Goal: Information Seeking & Learning: Learn about a topic

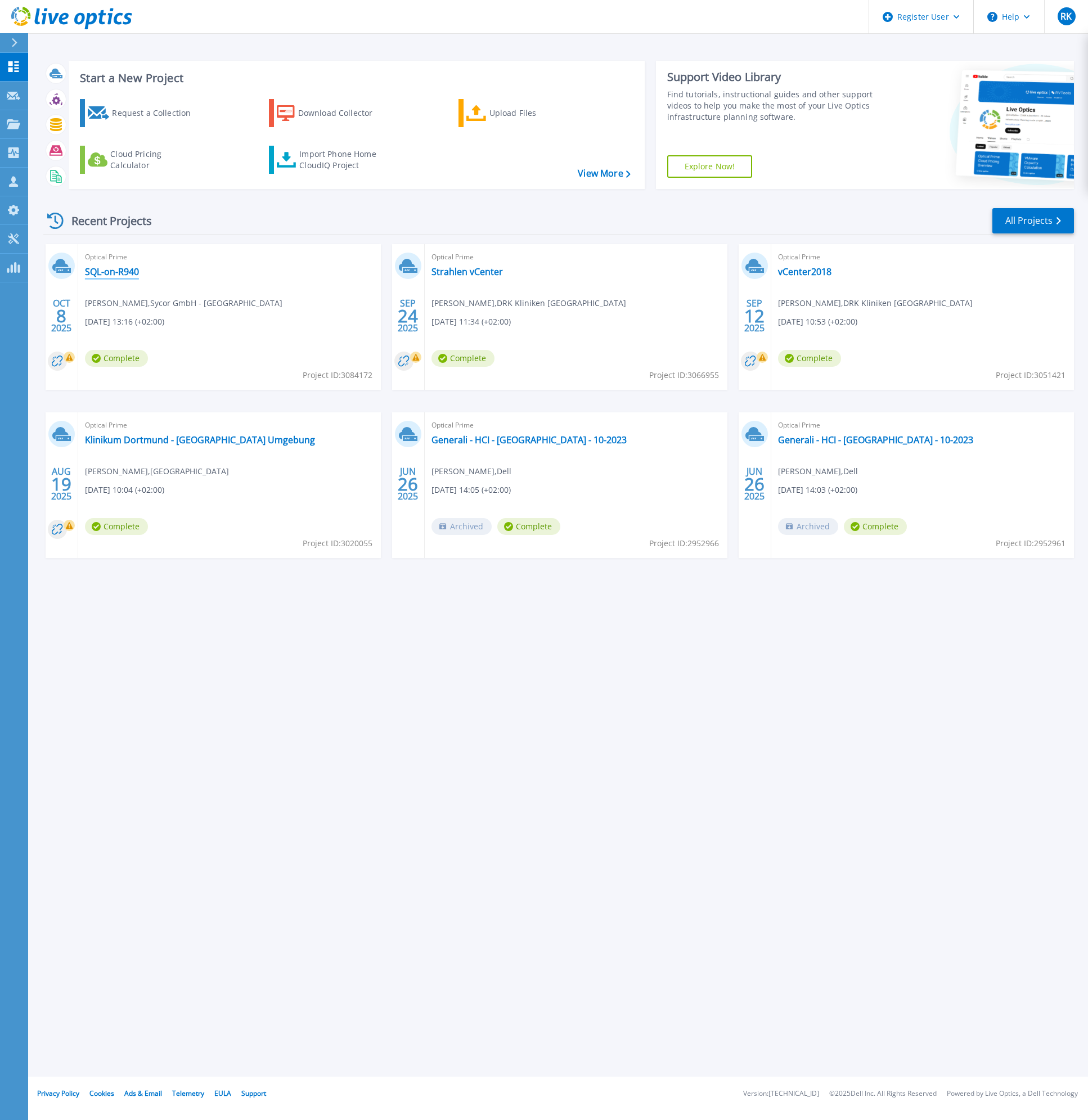
click at [106, 270] on link "SQL-on-R940" at bounding box center [112, 271] width 54 height 11
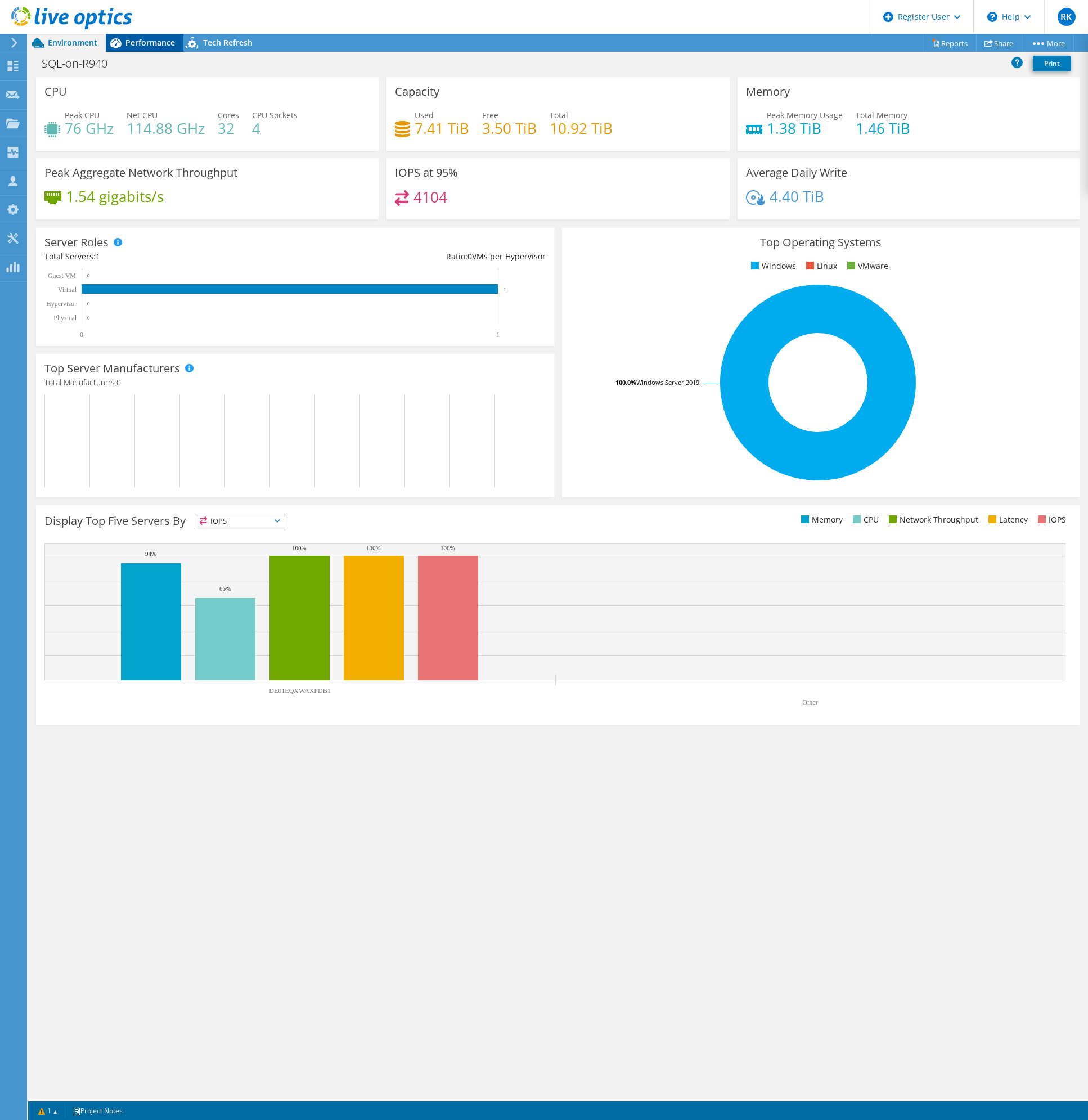
click at [146, 41] on span "Performance" at bounding box center [150, 43] width 50 height 11
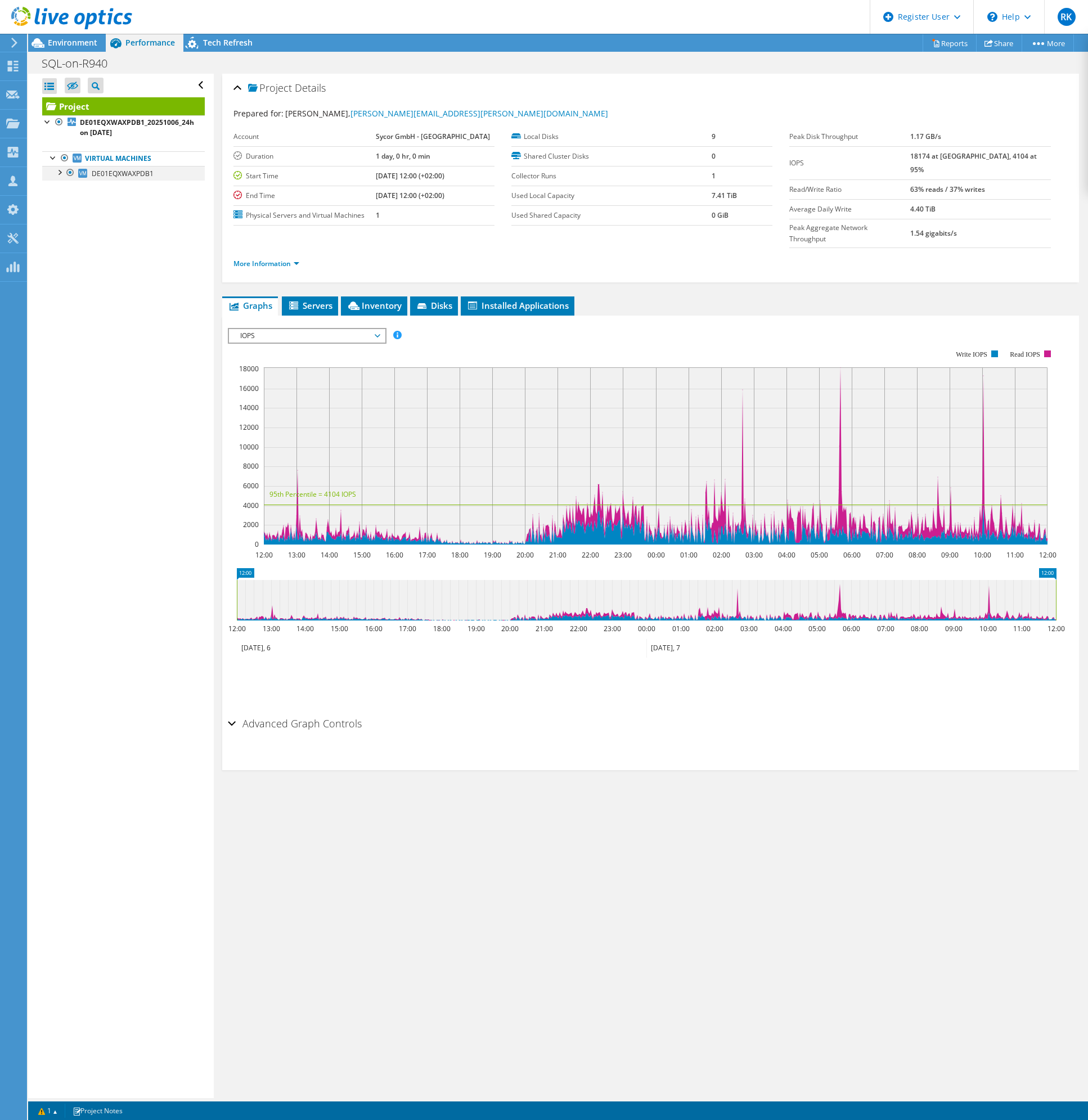
click at [59, 174] on div at bounding box center [59, 171] width 11 height 11
click at [110, 215] on link "0 C:" at bounding box center [123, 218] width 163 height 15
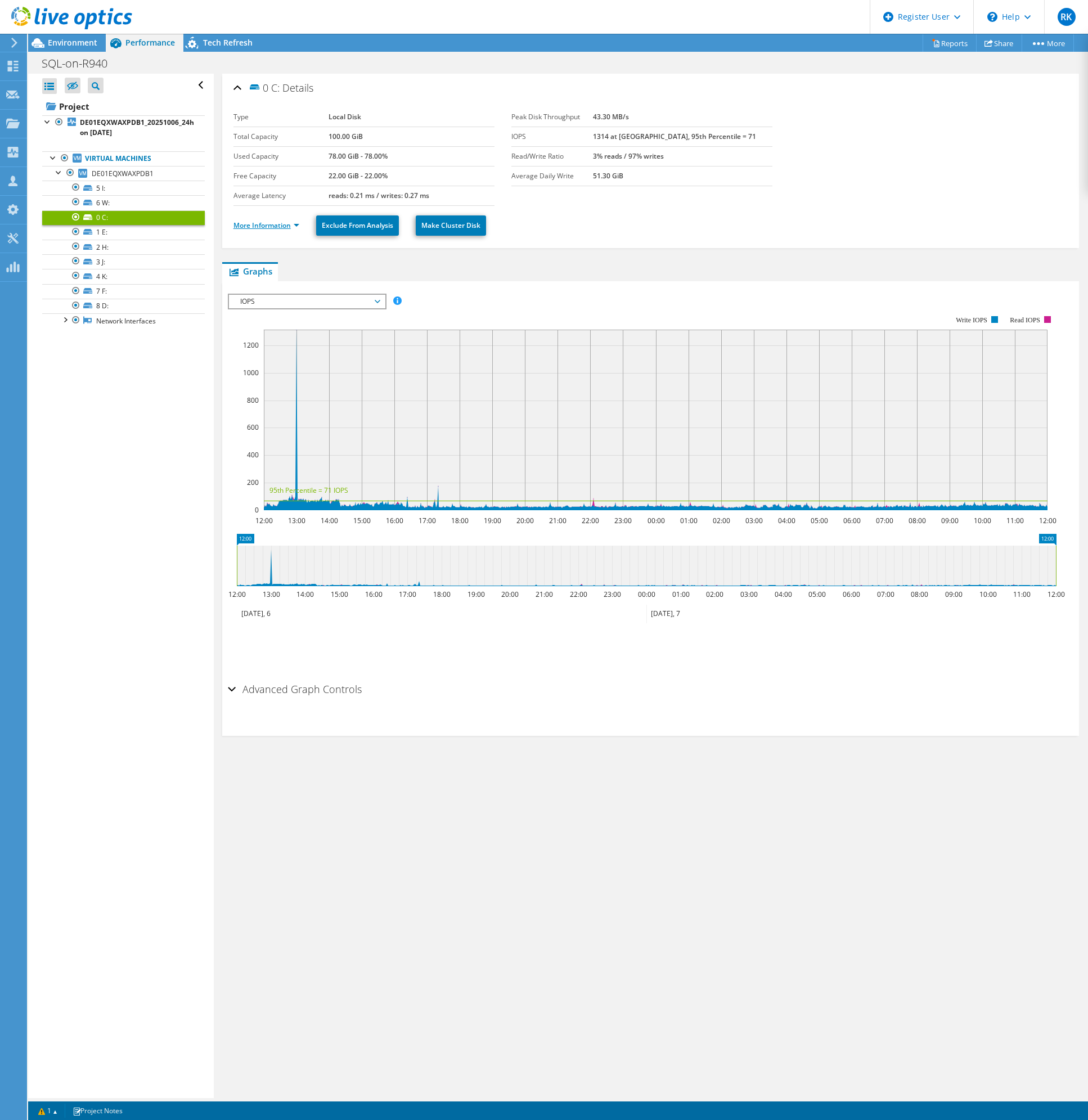
click at [283, 224] on link "More Information" at bounding box center [267, 225] width 66 height 10
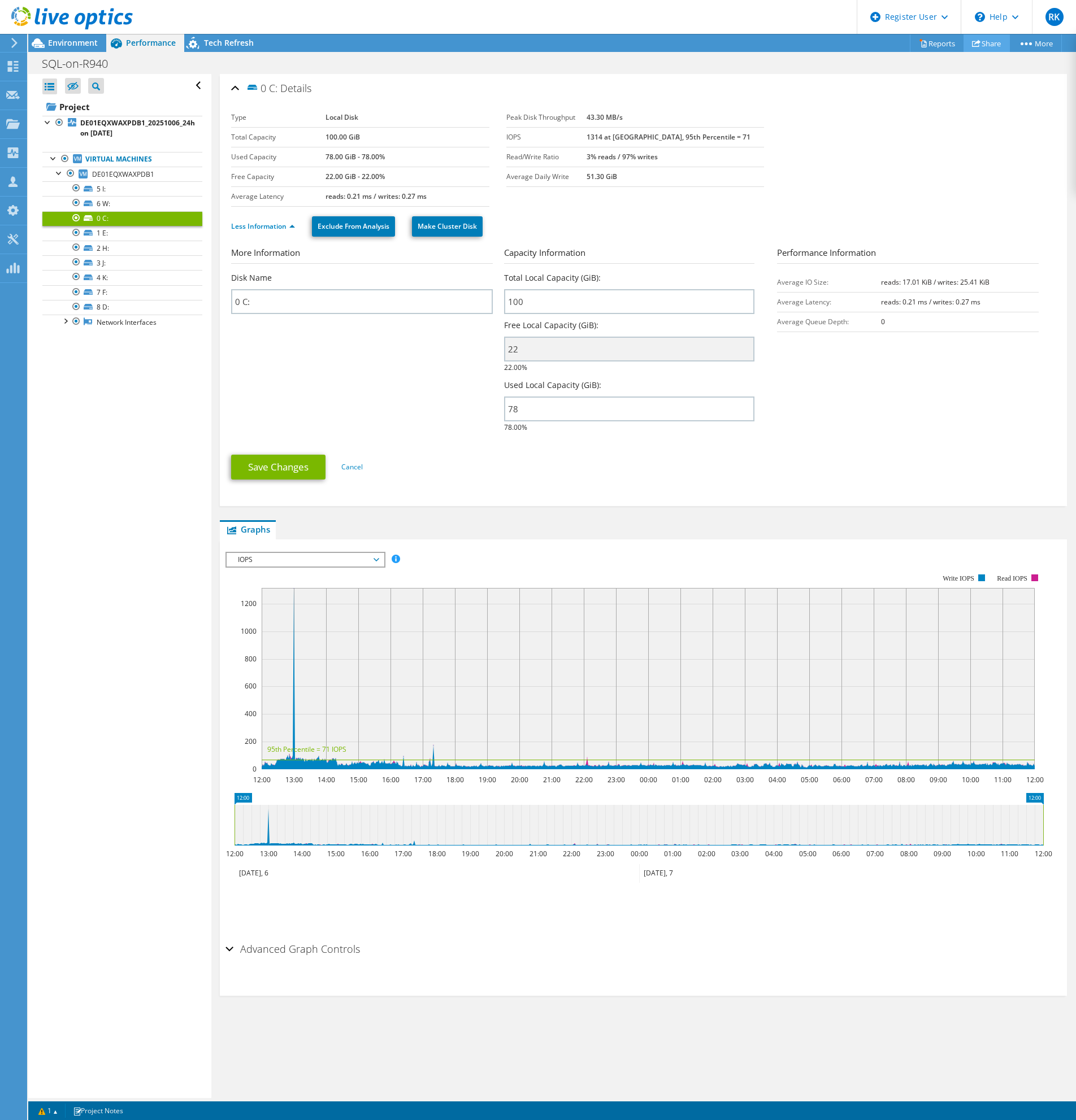
click at [992, 51] on link "Share" at bounding box center [986, 43] width 46 height 18
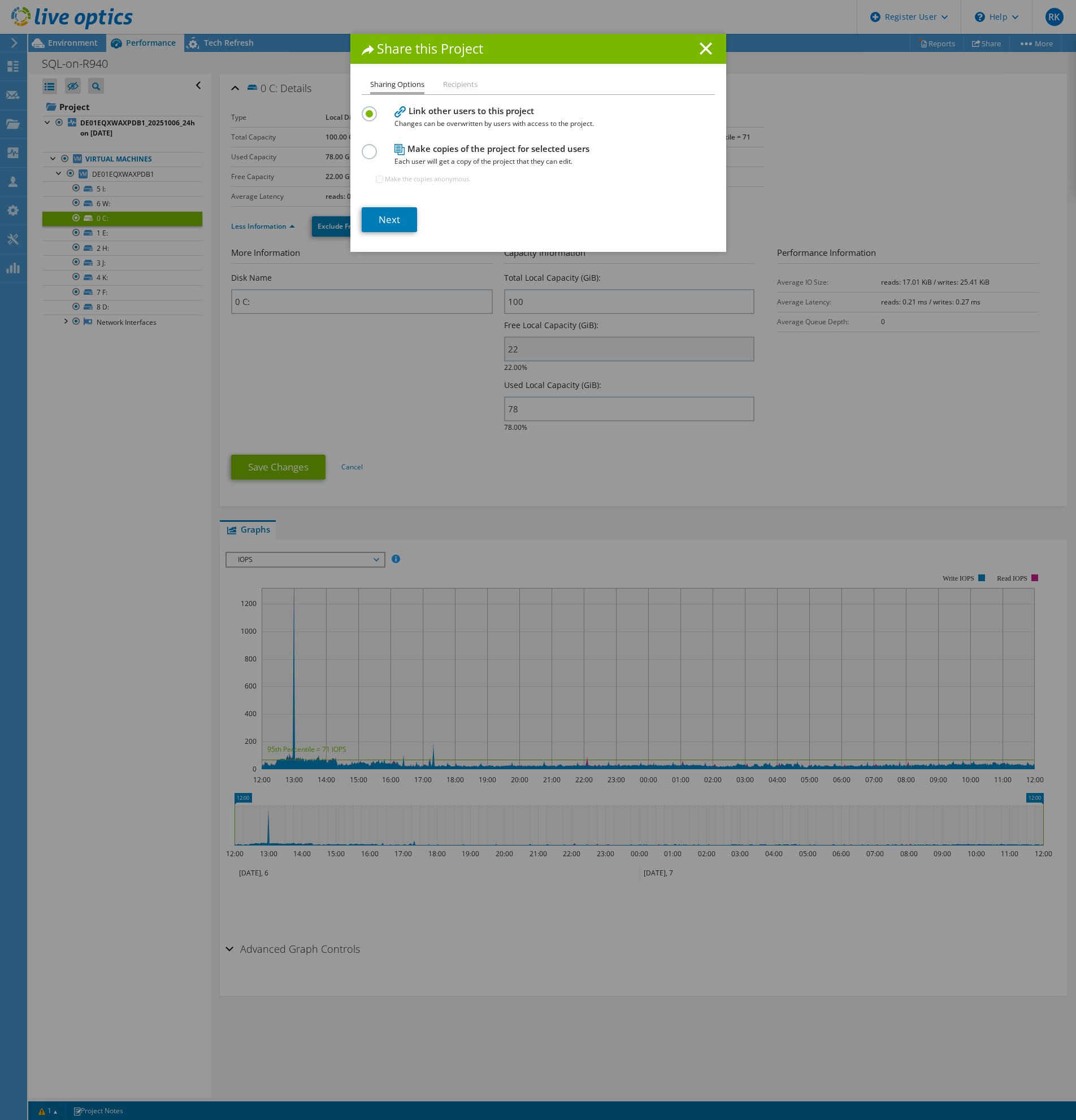
click at [462, 83] on li "Recipients" at bounding box center [460, 85] width 34 height 14
click at [393, 222] on link "Next" at bounding box center [389, 220] width 55 height 25
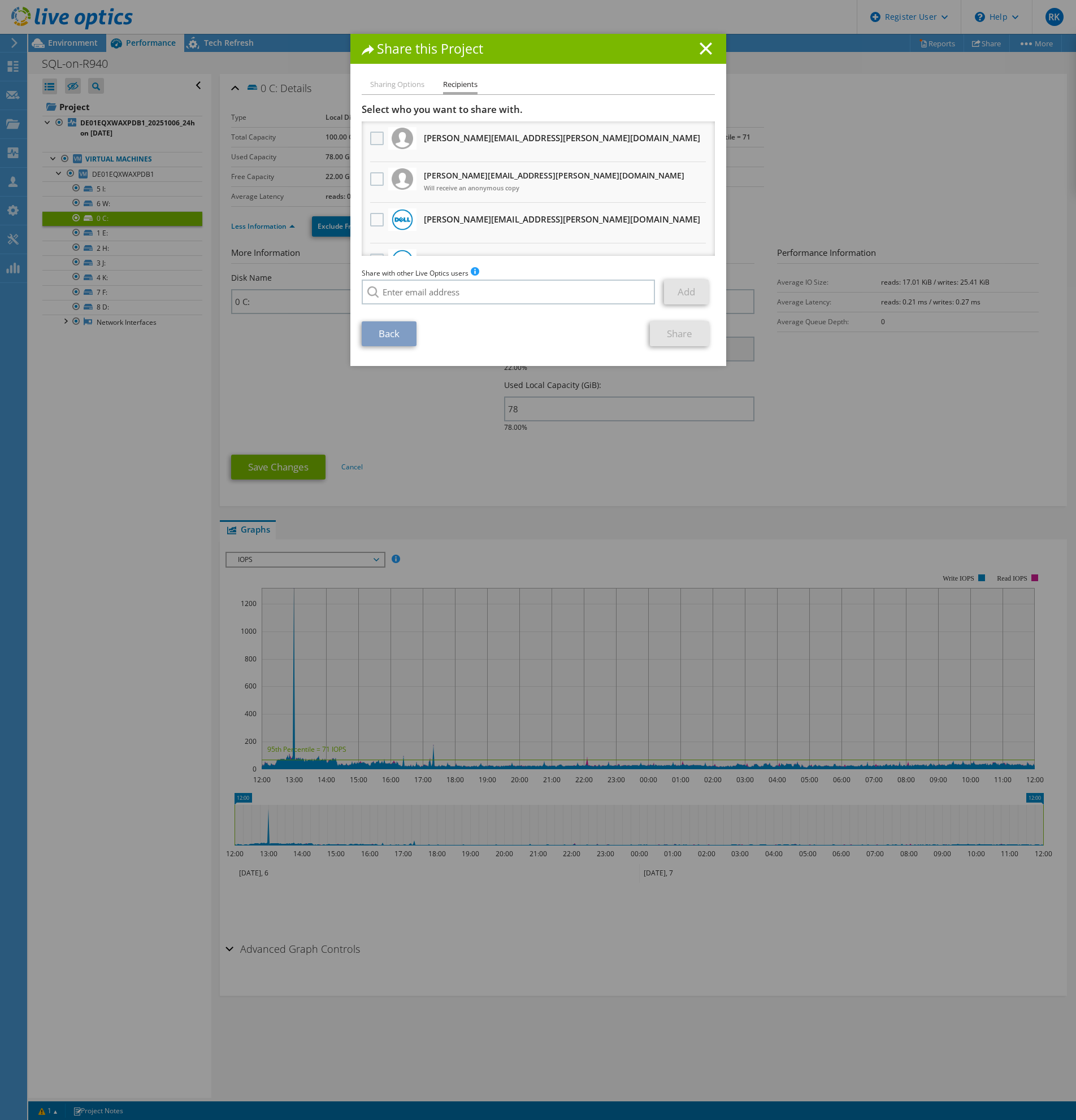
click at [373, 144] on label at bounding box center [378, 138] width 16 height 14
click at [0, 0] on input "checkbox" at bounding box center [0, 0] width 0 height 0
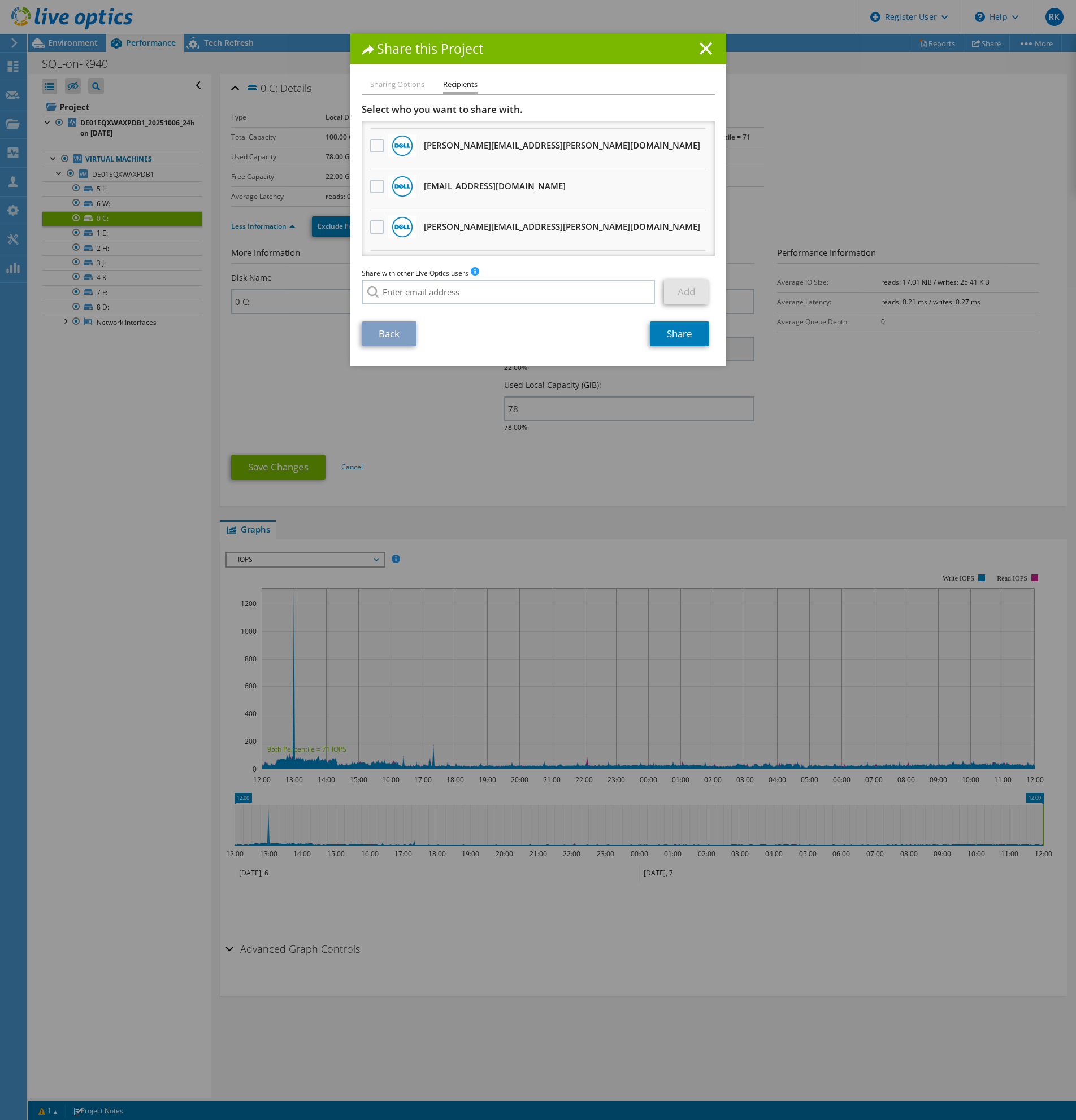
scroll to position [760, 0]
click at [668, 341] on link "Share" at bounding box center [679, 334] width 60 height 25
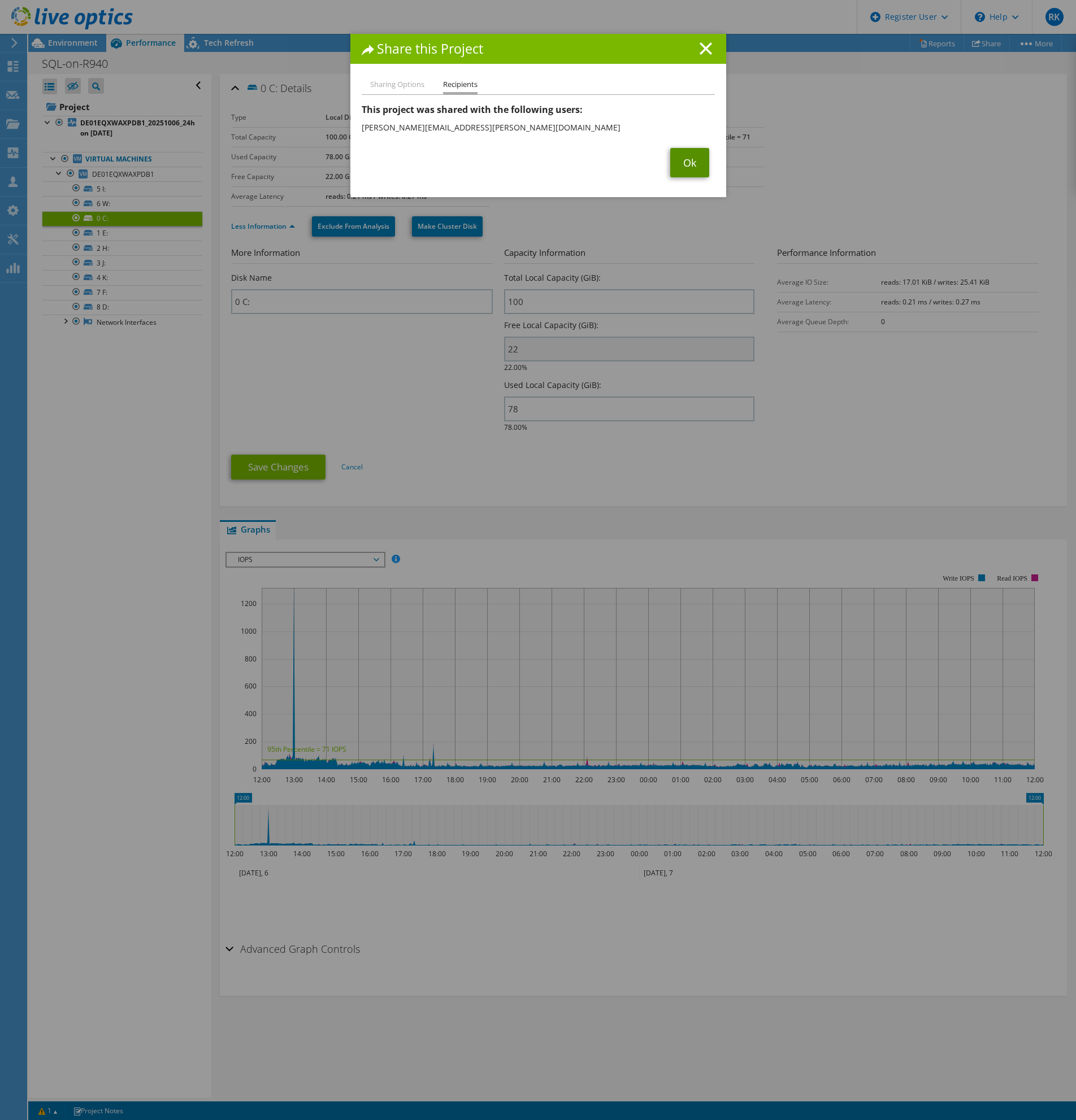
click at [688, 167] on link "Ok" at bounding box center [690, 162] width 39 height 29
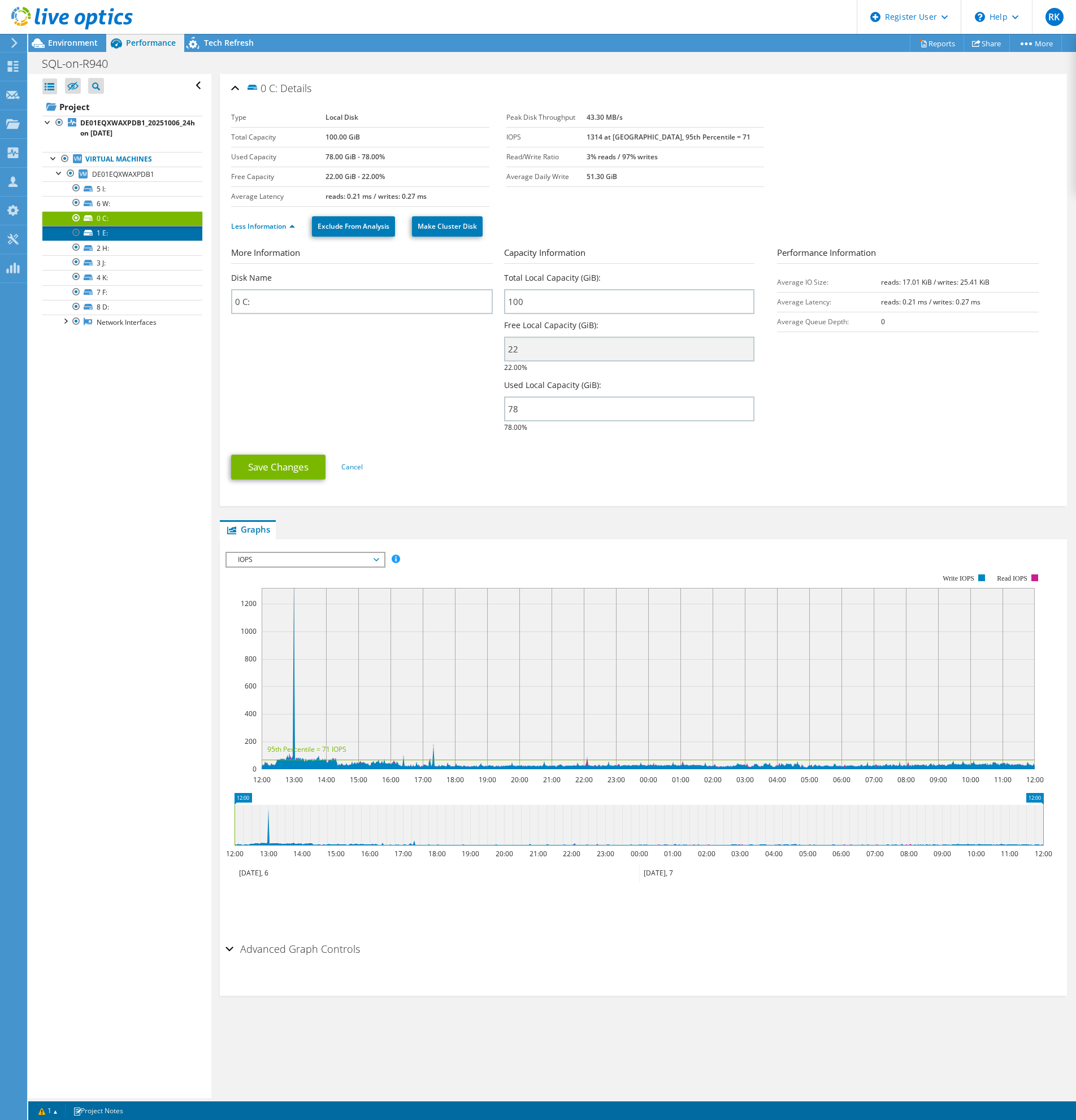
click at [134, 235] on link "1 E:" at bounding box center [122, 233] width 160 height 15
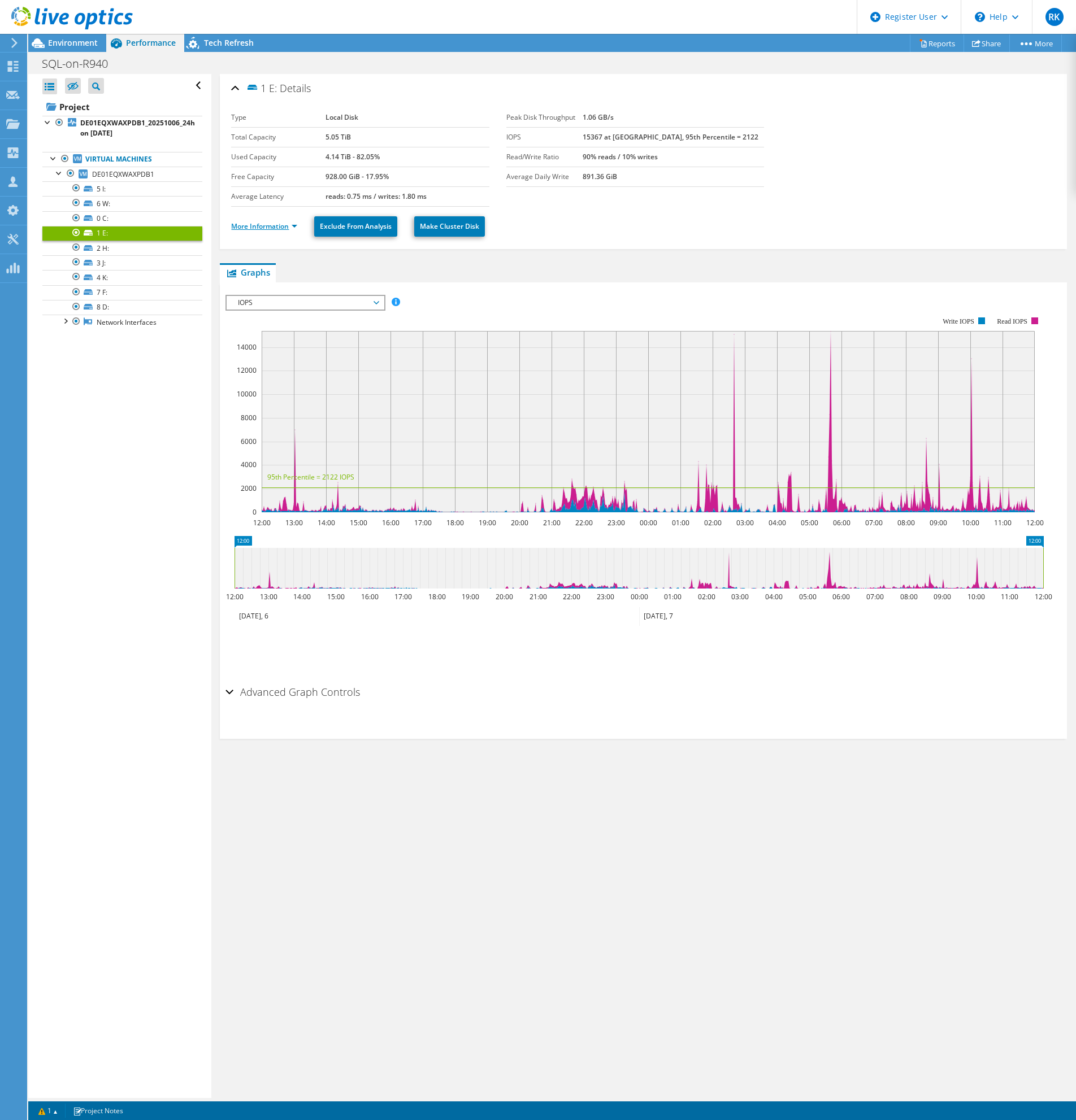
click at [277, 227] on link "More Information" at bounding box center [264, 226] width 66 height 10
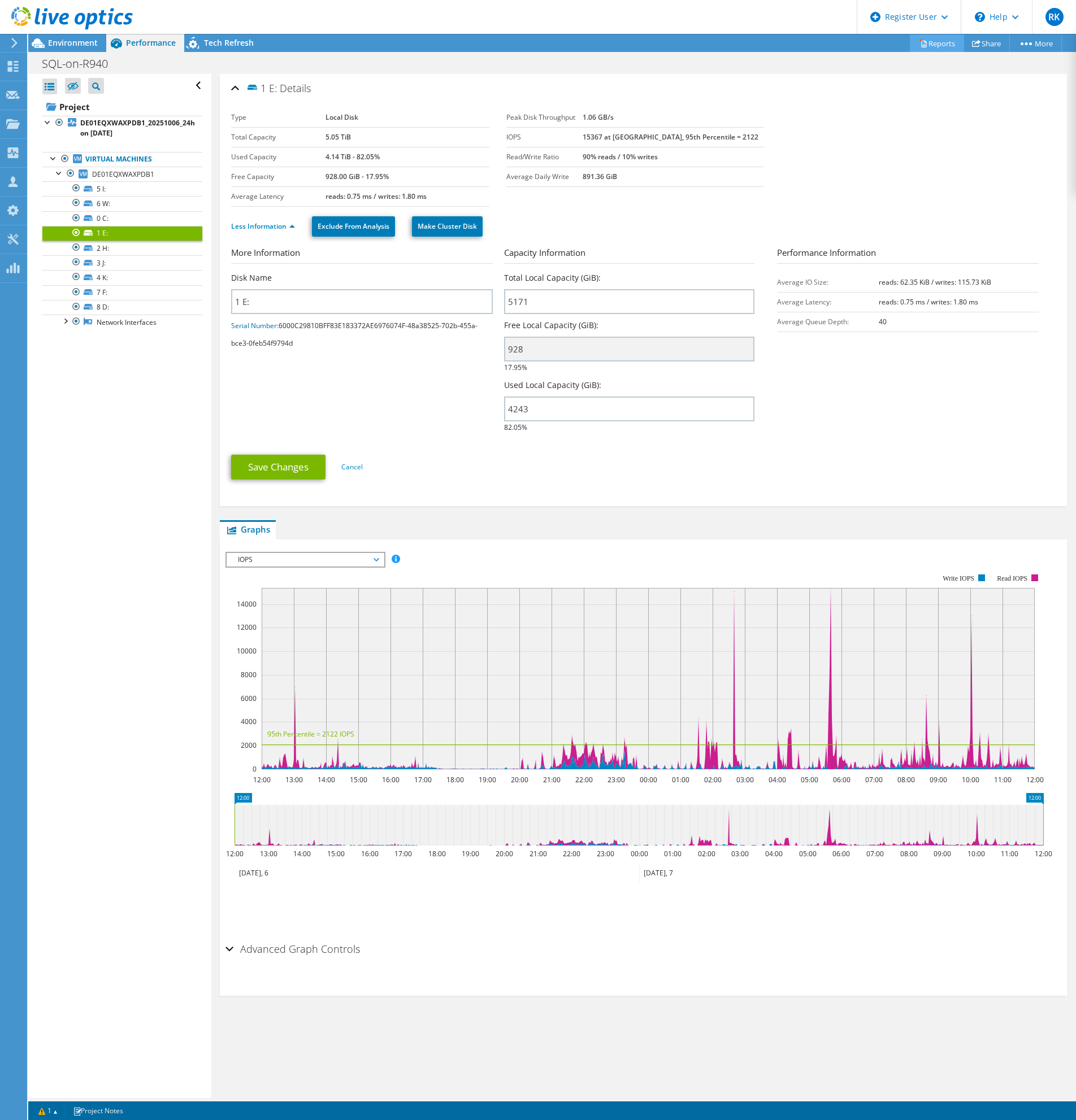
click at [920, 50] on link "Reports" at bounding box center [937, 43] width 54 height 18
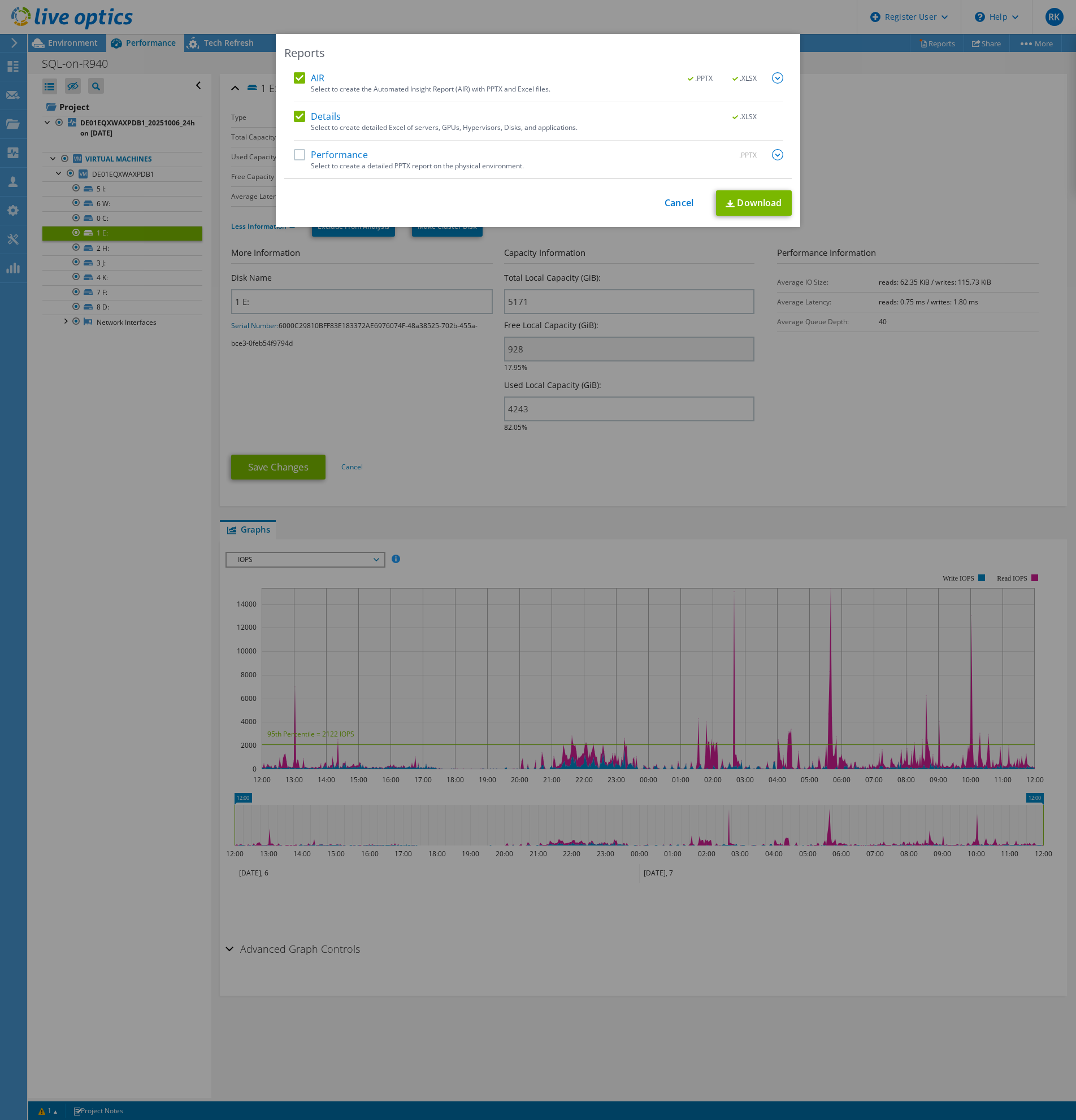
click at [294, 75] on label "AIR" at bounding box center [309, 78] width 30 height 11
click at [0, 0] on input "AIR" at bounding box center [0, 0] width 0 height 0
click at [736, 202] on link "Download" at bounding box center [753, 203] width 76 height 25
click at [670, 204] on link "Cancel" at bounding box center [679, 203] width 29 height 11
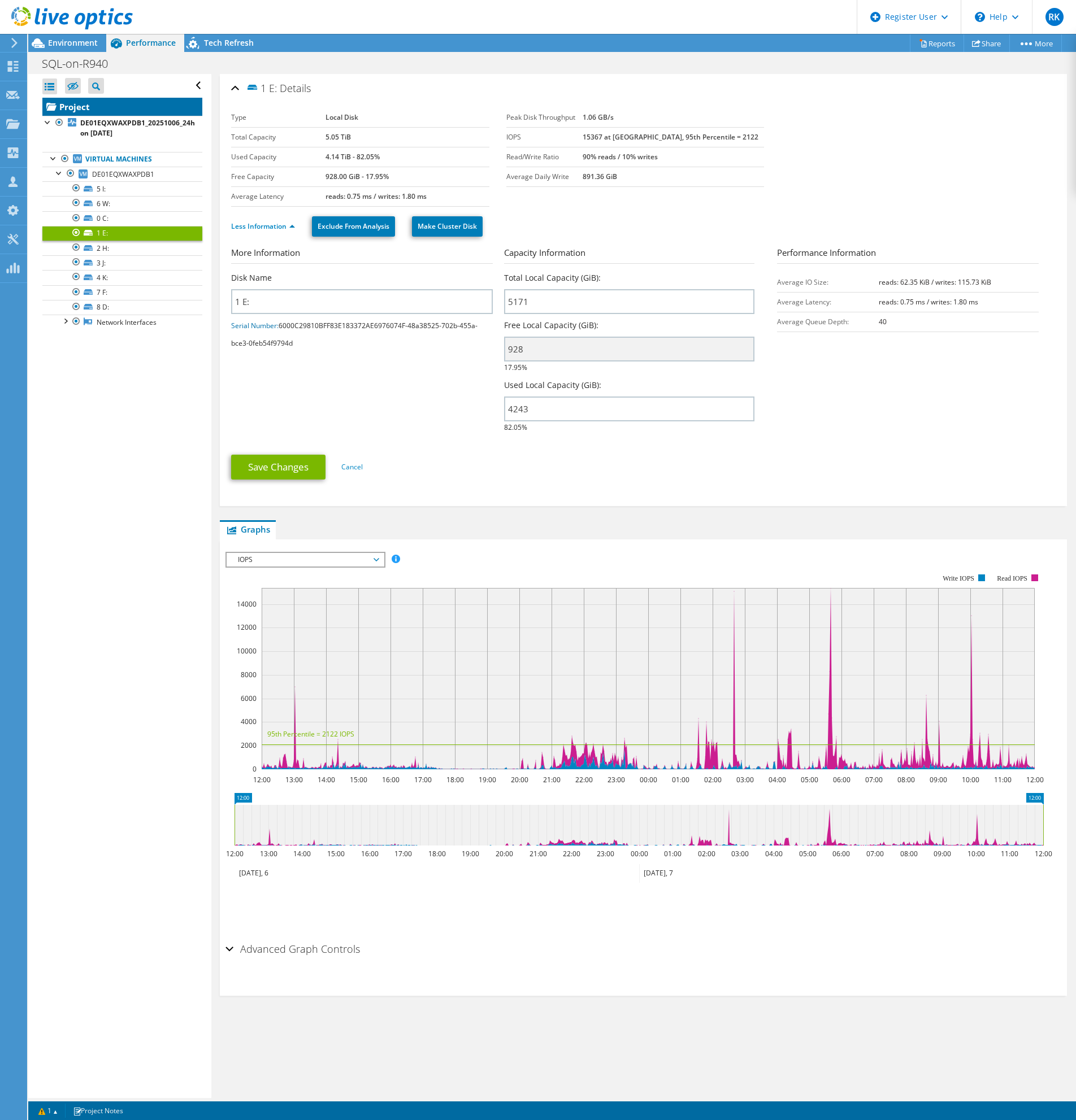
click at [82, 102] on link "Project" at bounding box center [122, 107] width 160 height 18
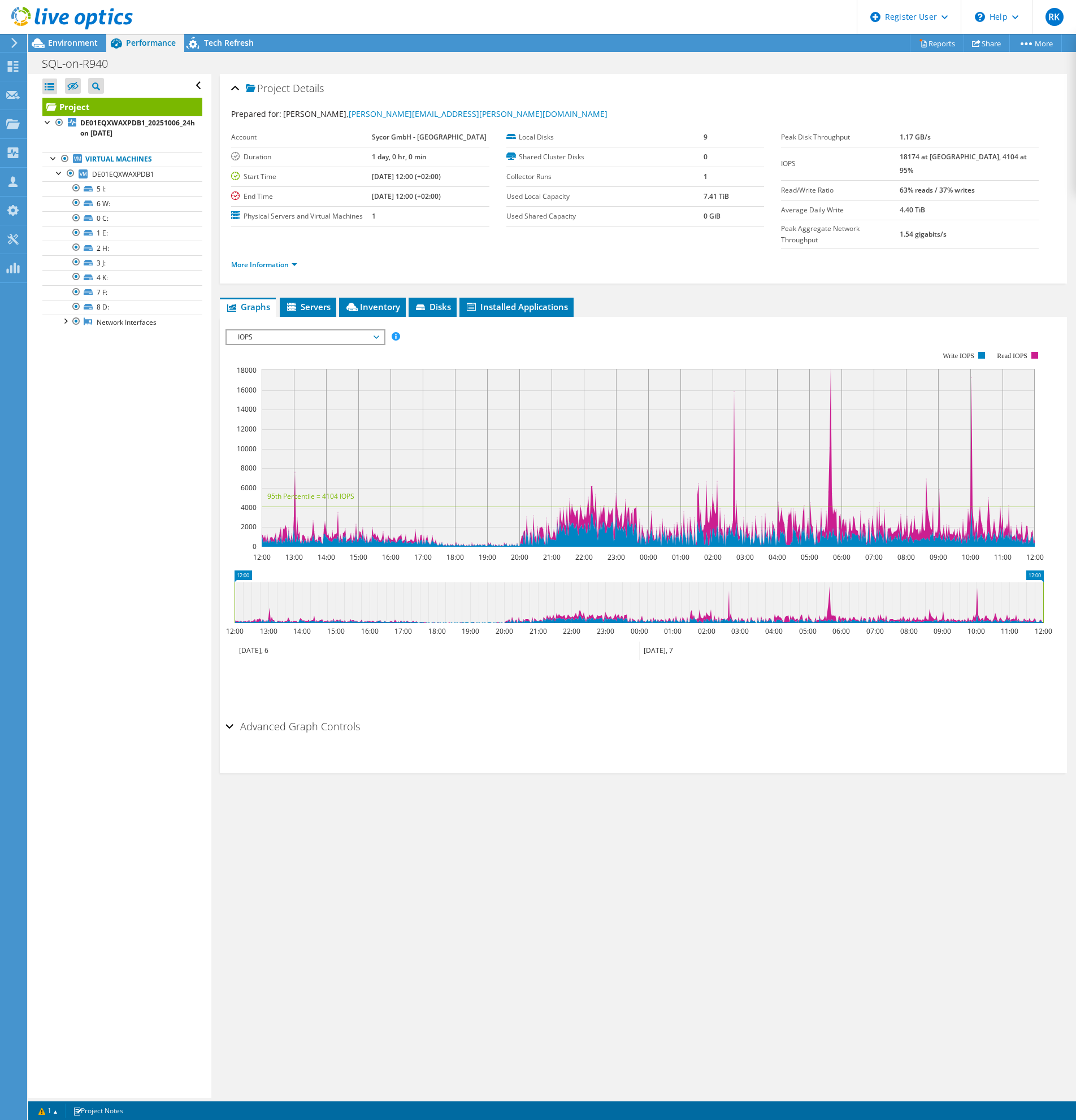
click at [381, 331] on span "IOPS" at bounding box center [305, 337] width 156 height 14
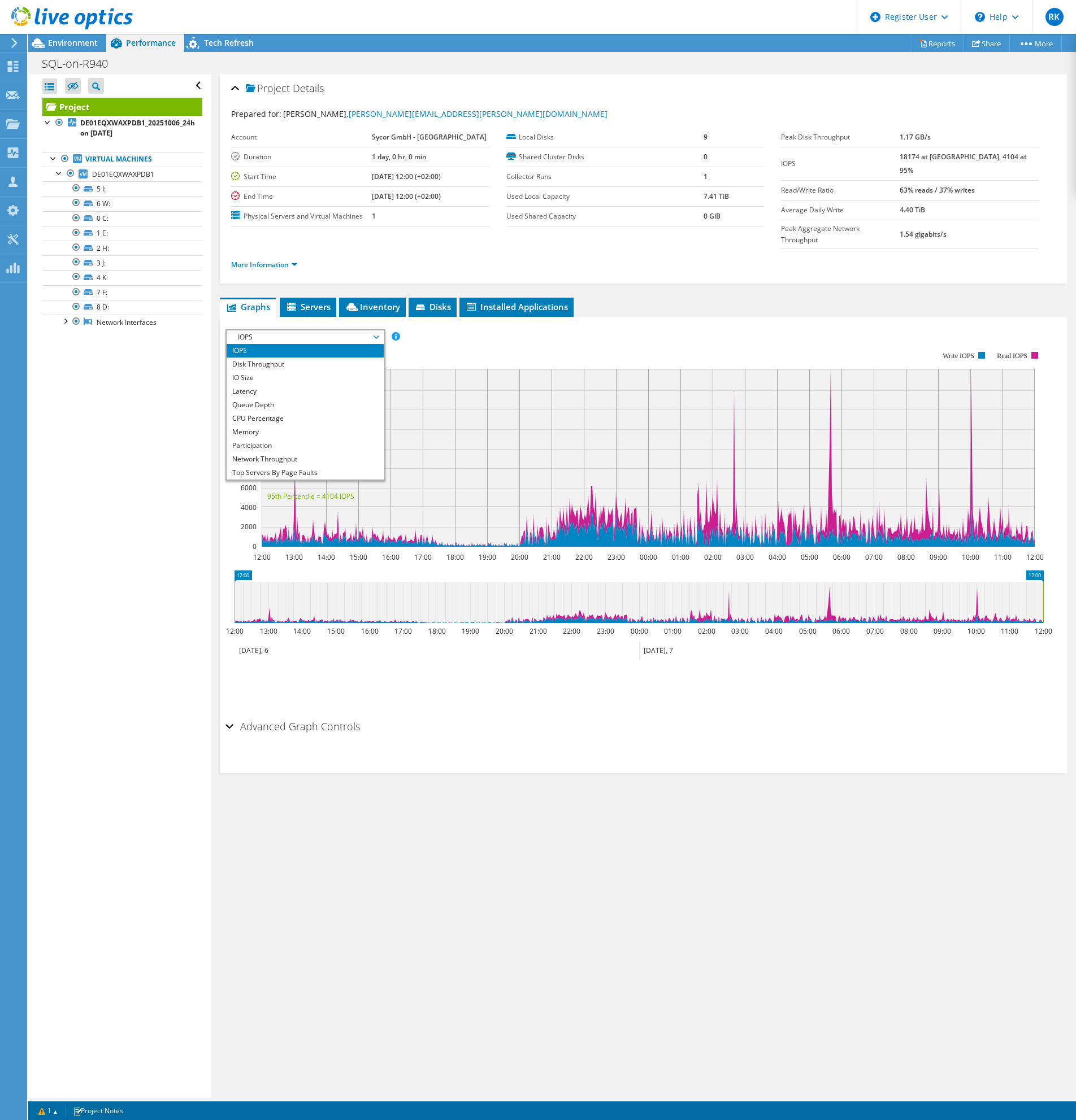
scroll to position [41, 0]
click at [300, 466] on li "All" at bounding box center [305, 472] width 156 height 14
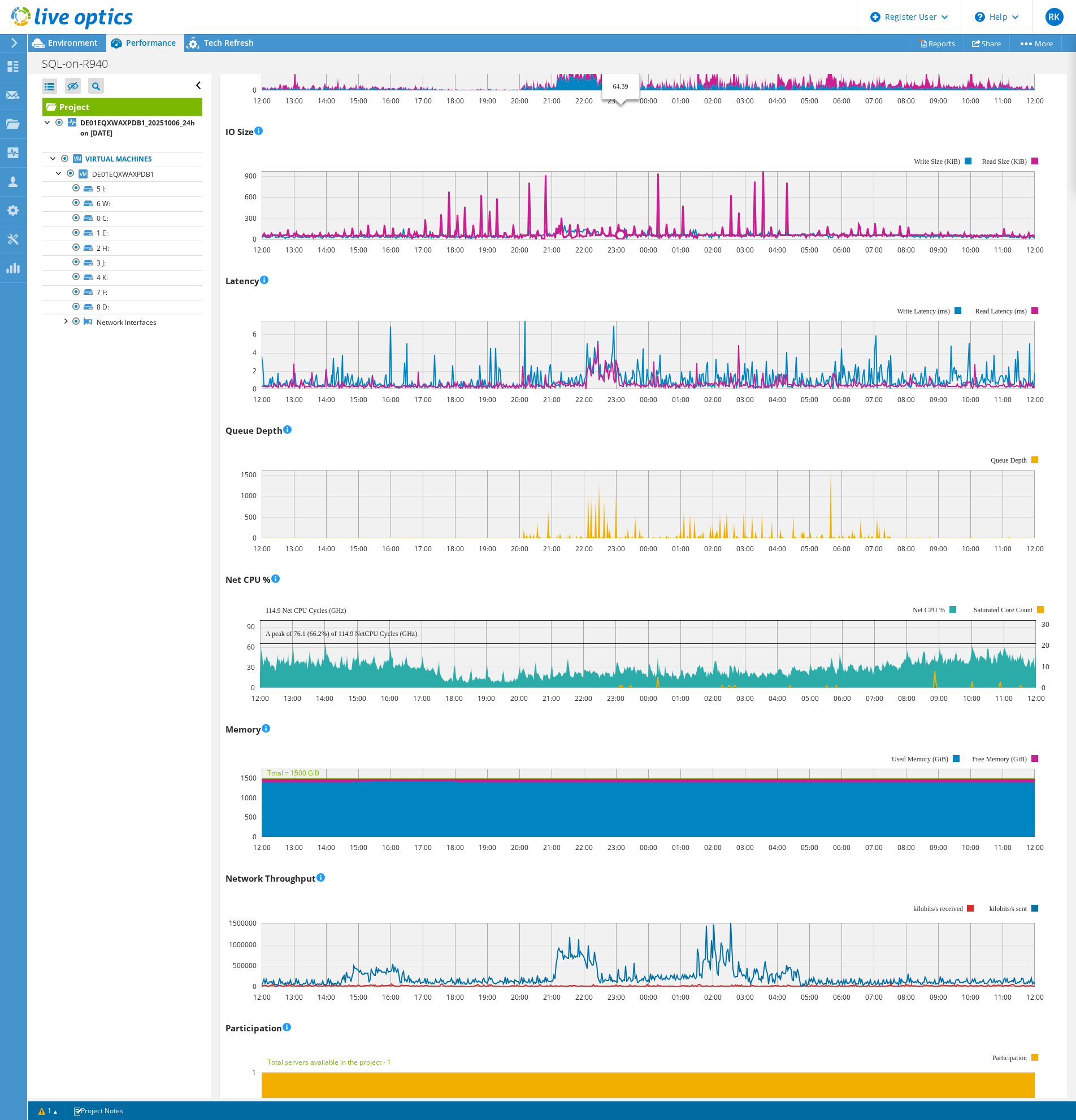
scroll to position [452, 0]
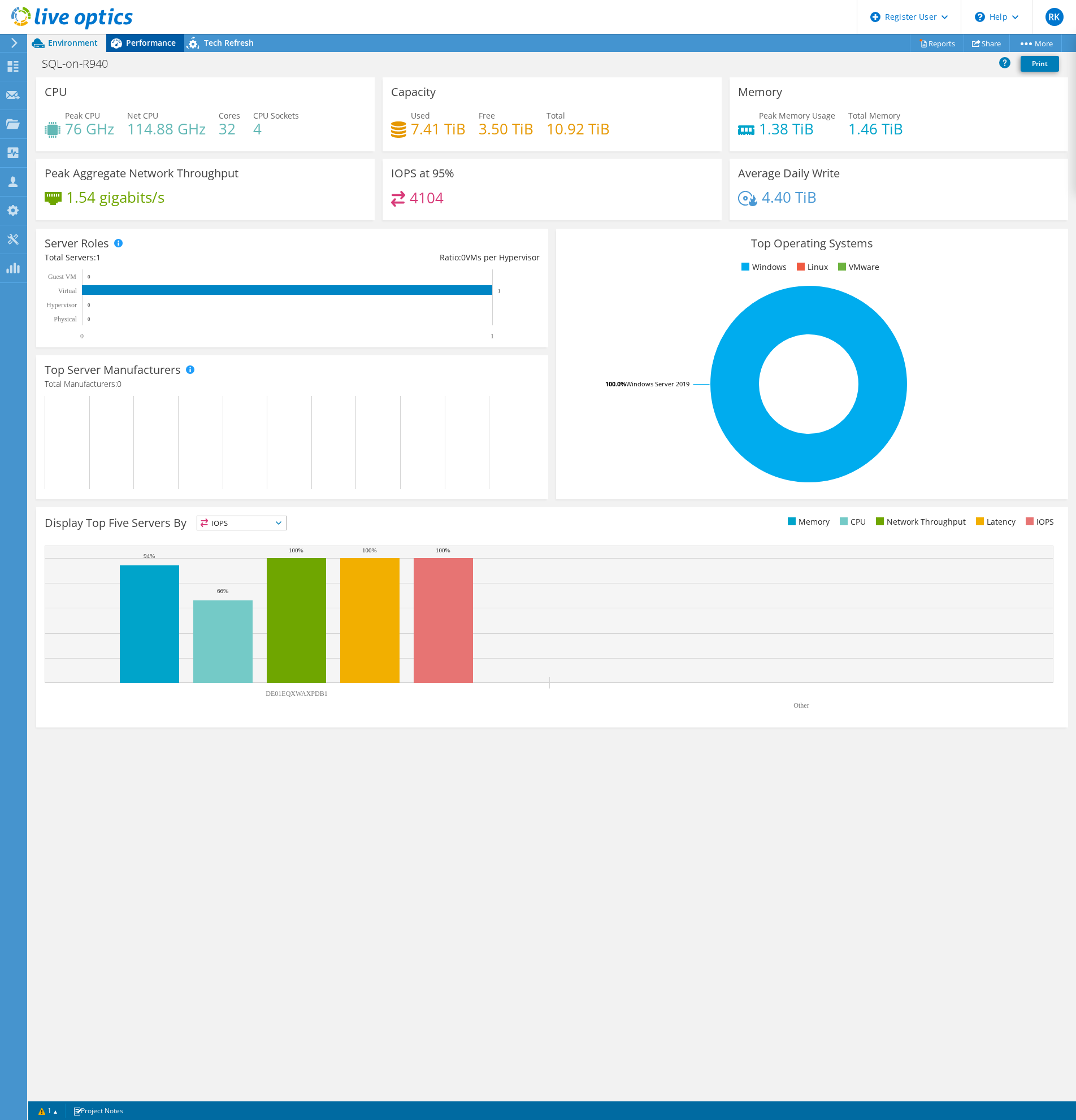
click at [159, 46] on span "Performance" at bounding box center [150, 43] width 50 height 11
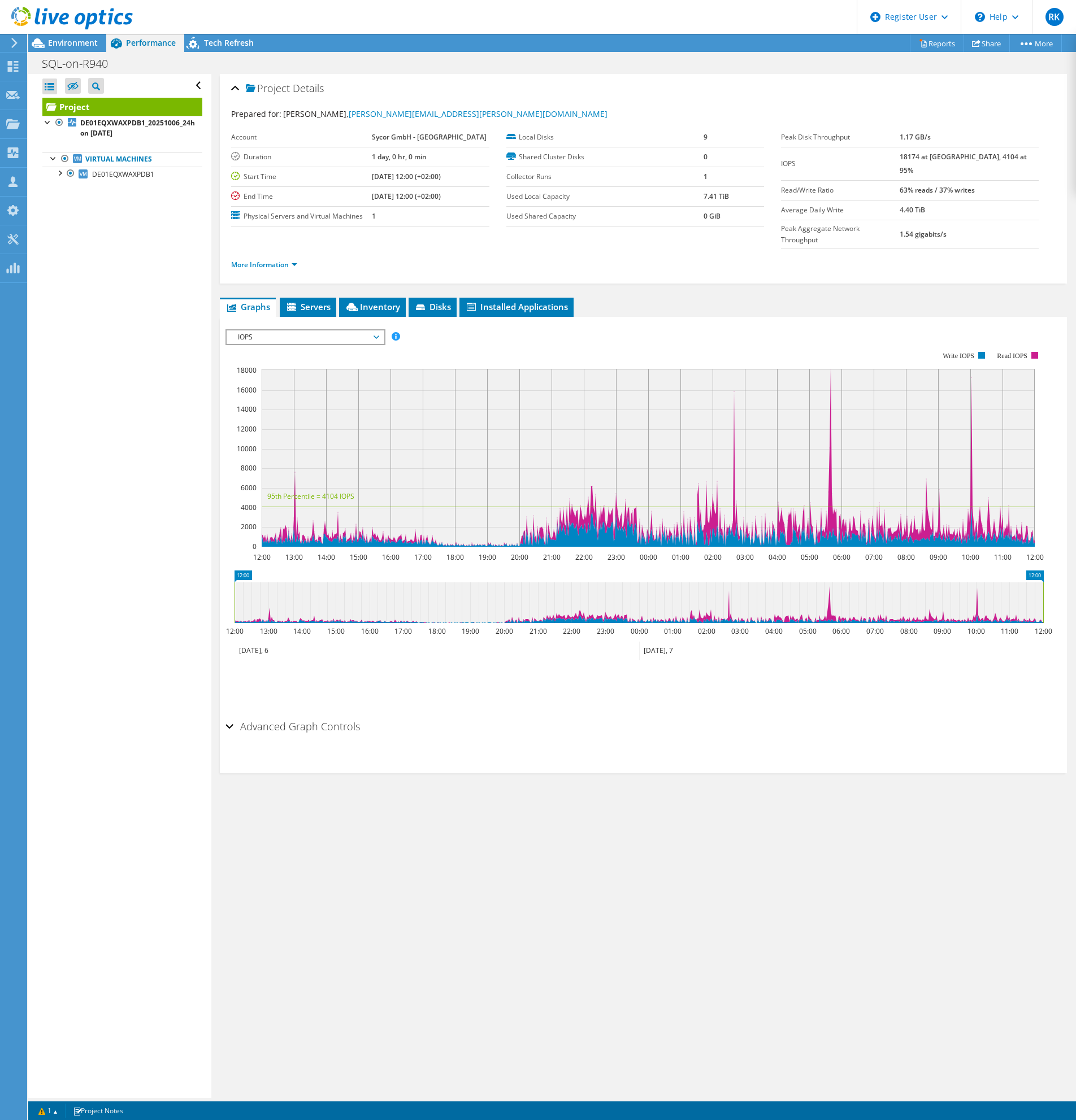
click at [65, 38] on div at bounding box center [66, 19] width 133 height 38
click at [79, 45] on span "Environment" at bounding box center [73, 43] width 50 height 11
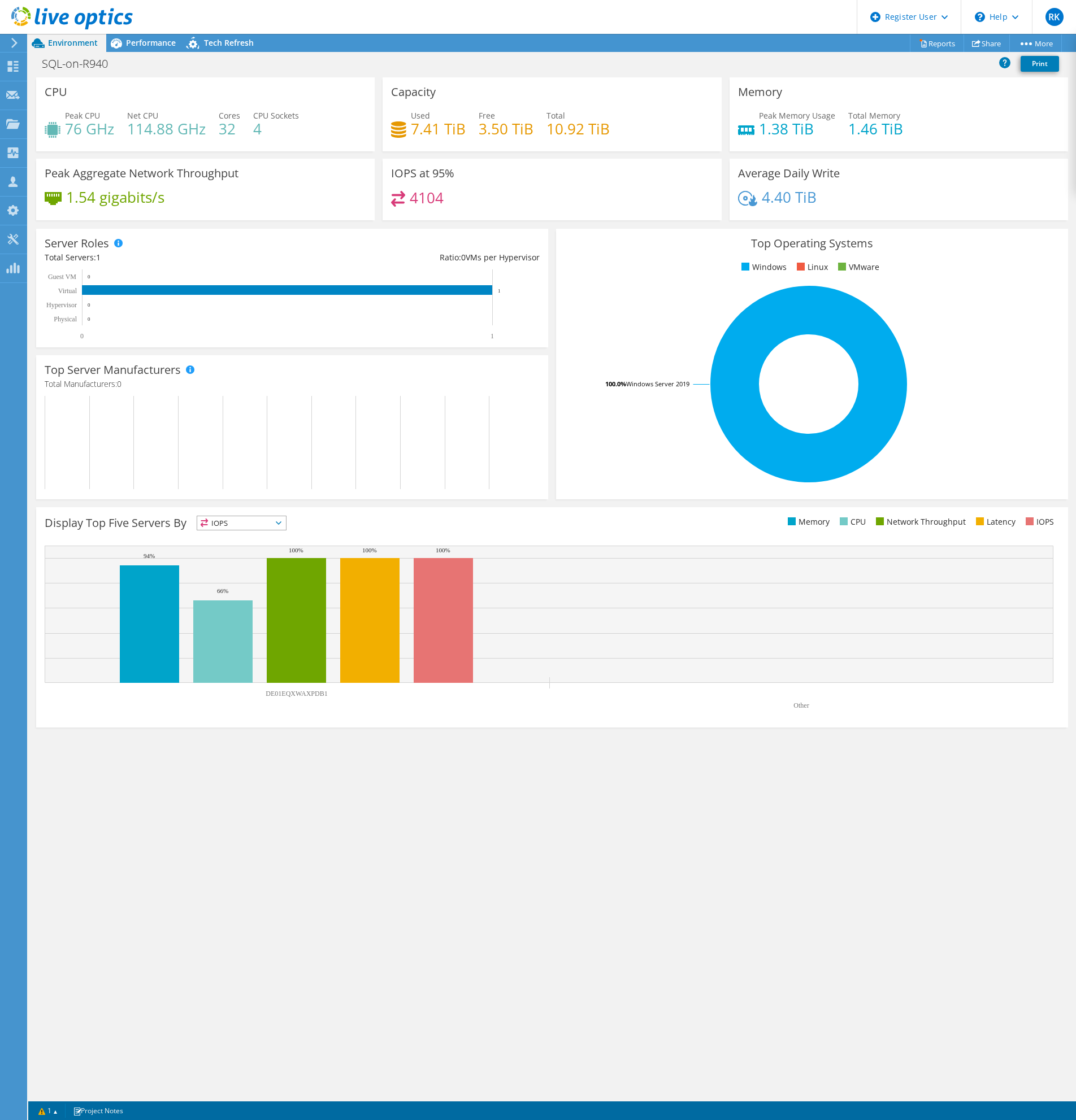
click at [122, 35] on div at bounding box center [66, 19] width 133 height 38
click at [134, 42] on span "Performance" at bounding box center [150, 43] width 50 height 11
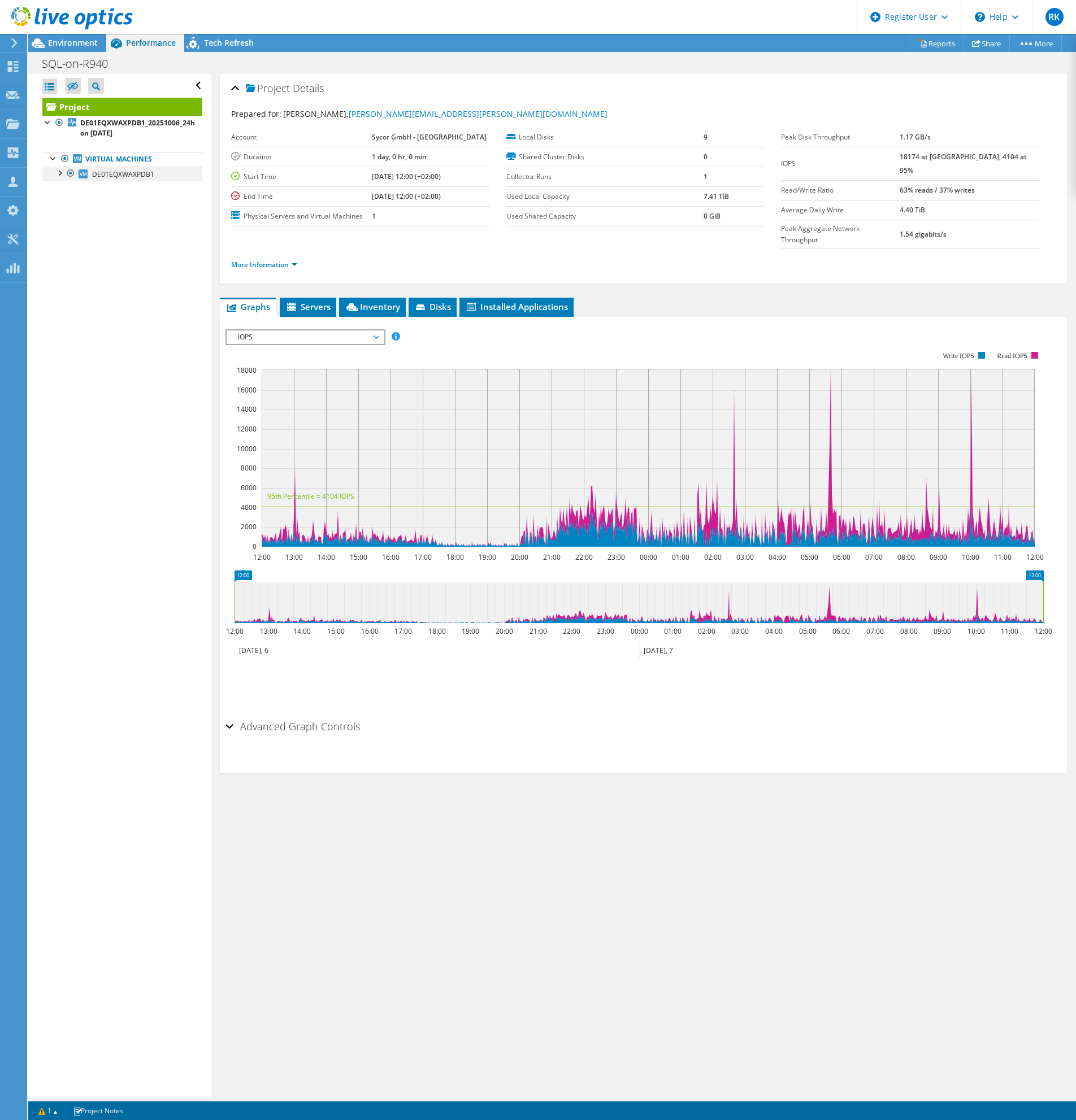
click at [62, 171] on div at bounding box center [59, 172] width 11 height 11
click at [119, 220] on link "0 C:" at bounding box center [122, 218] width 160 height 15
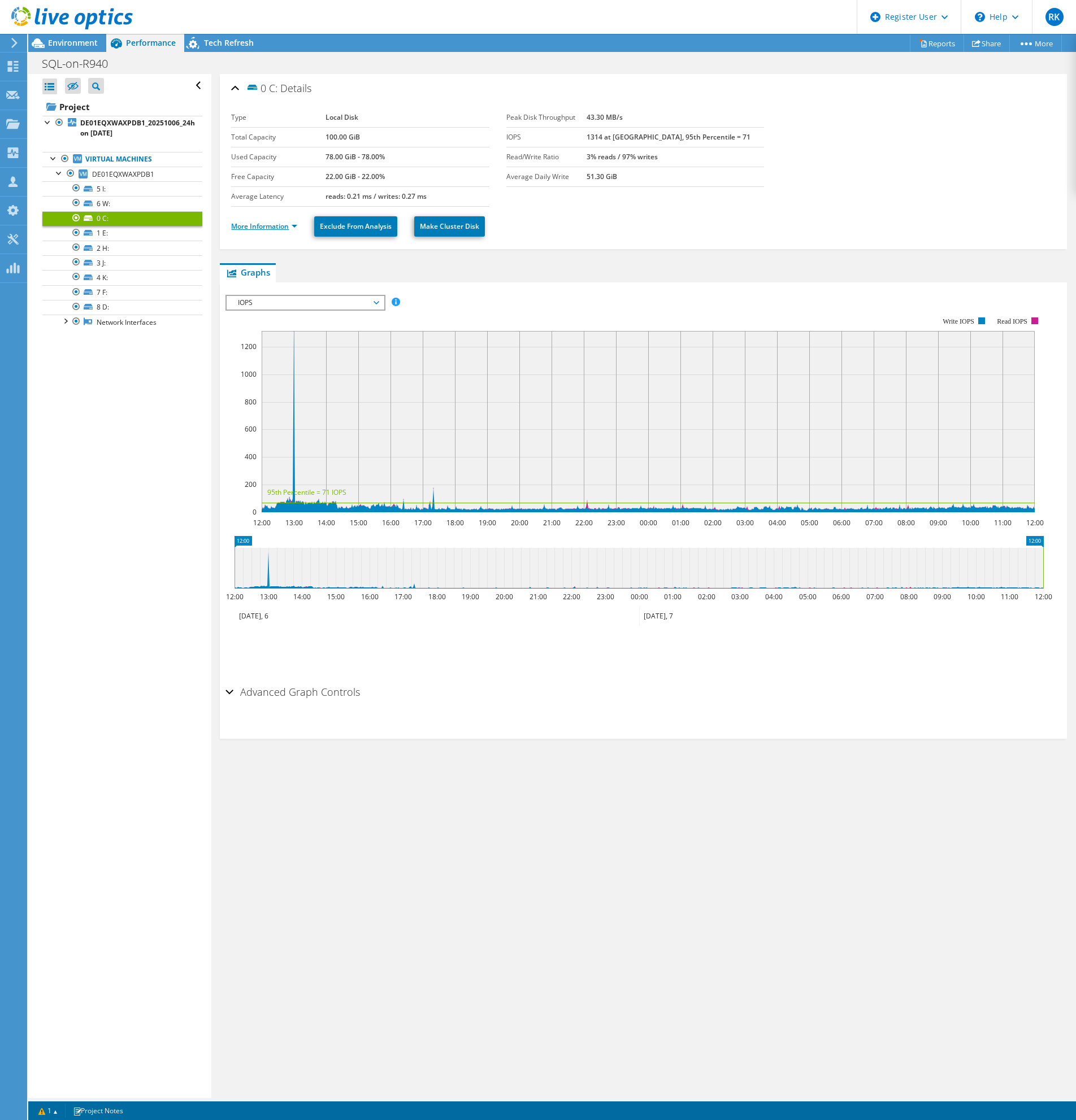
click at [266, 230] on link "More Information" at bounding box center [264, 226] width 66 height 10
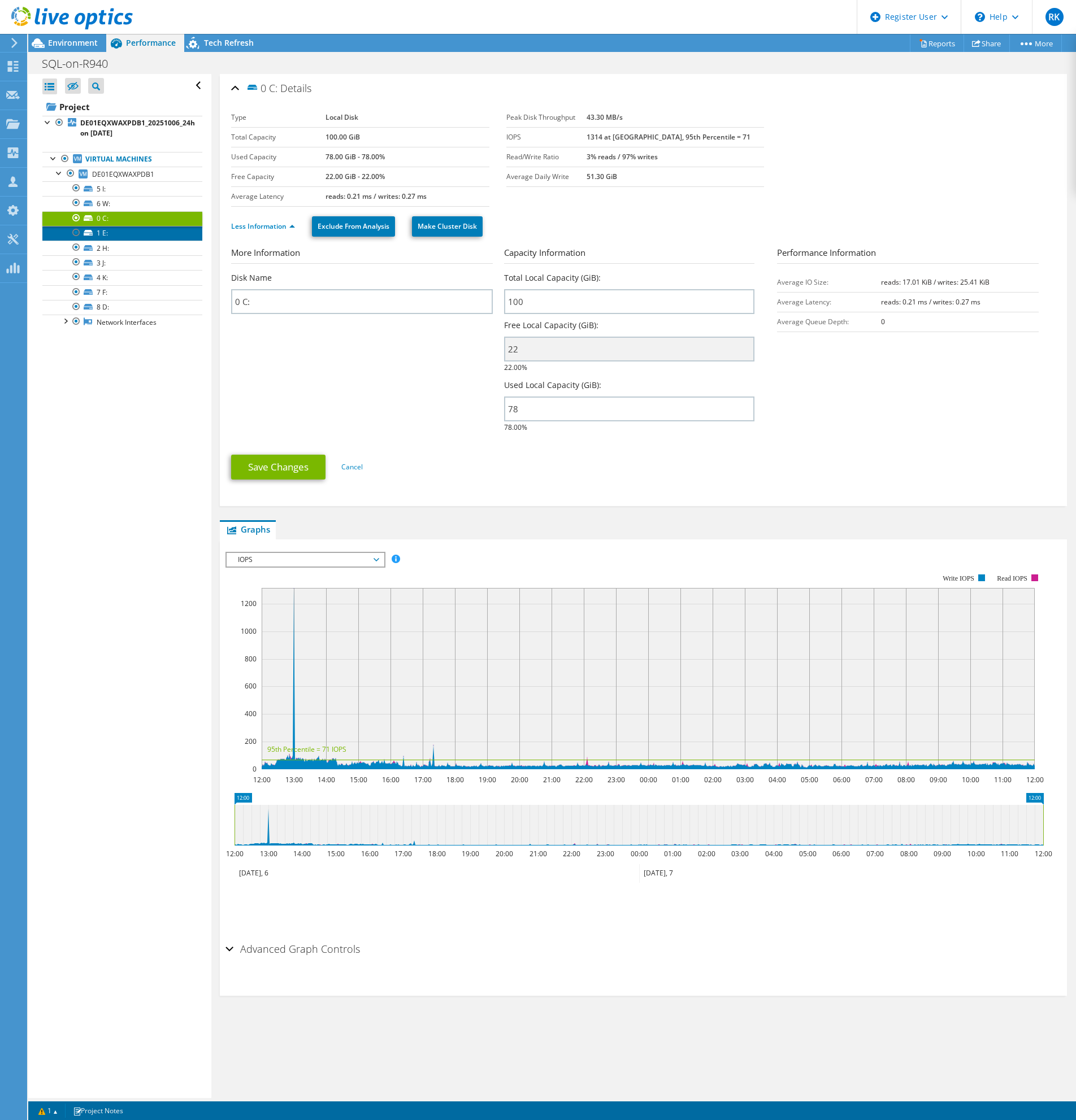
click at [122, 237] on link "1 E:" at bounding box center [122, 233] width 160 height 15
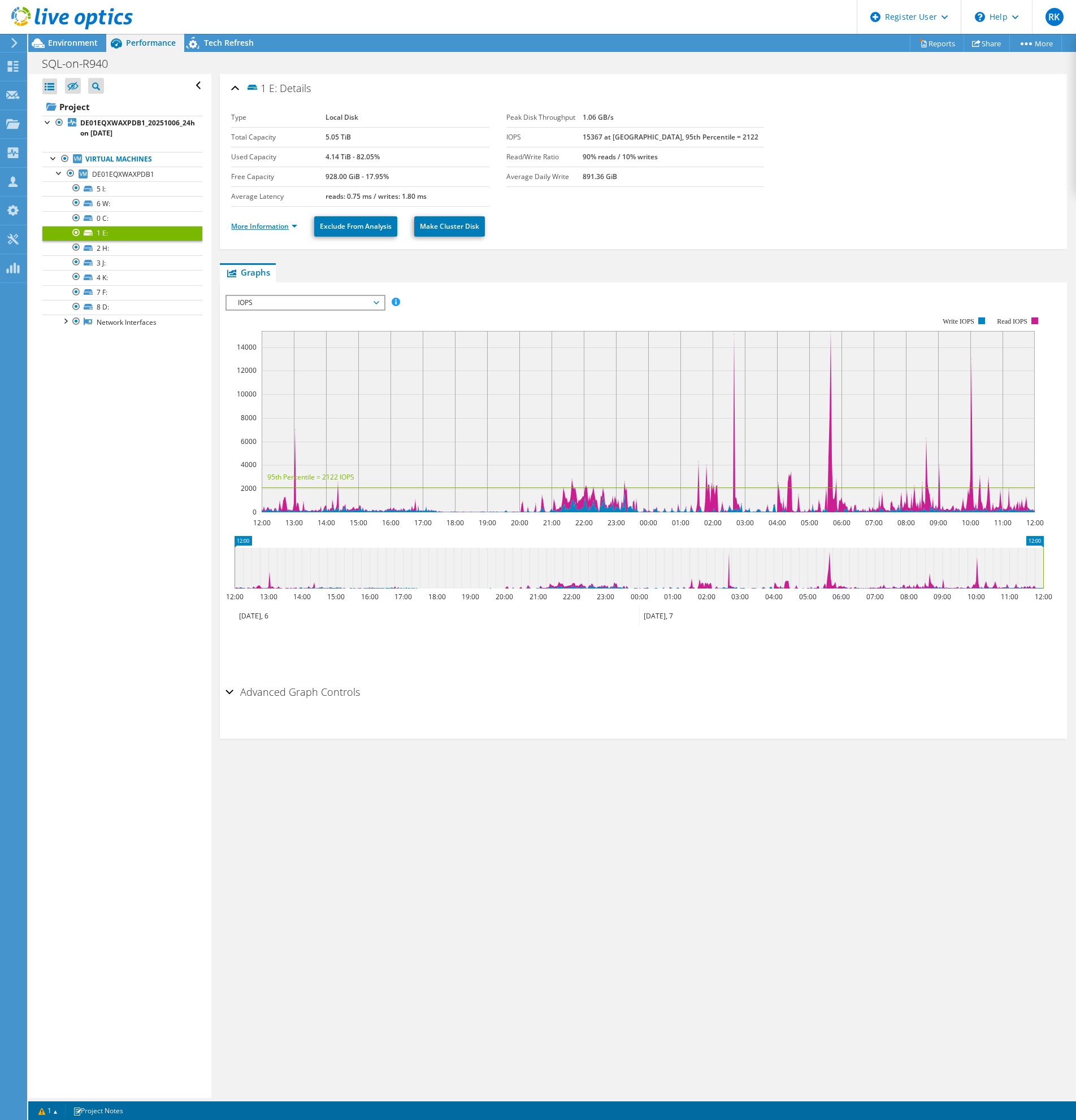
click at [242, 224] on link "More Information" at bounding box center [264, 226] width 66 height 10
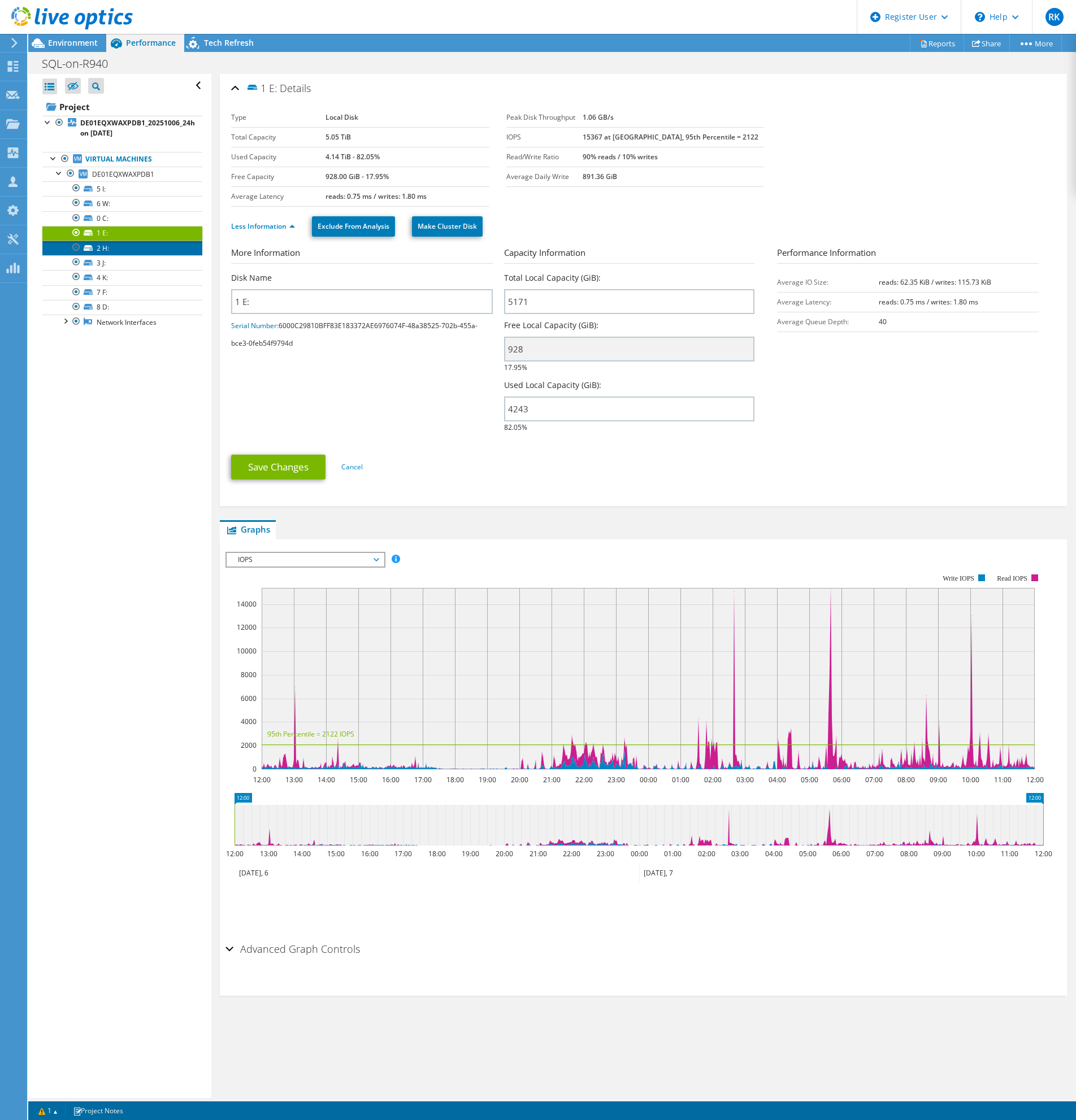
click at [117, 249] on link "2 H:" at bounding box center [122, 248] width 160 height 15
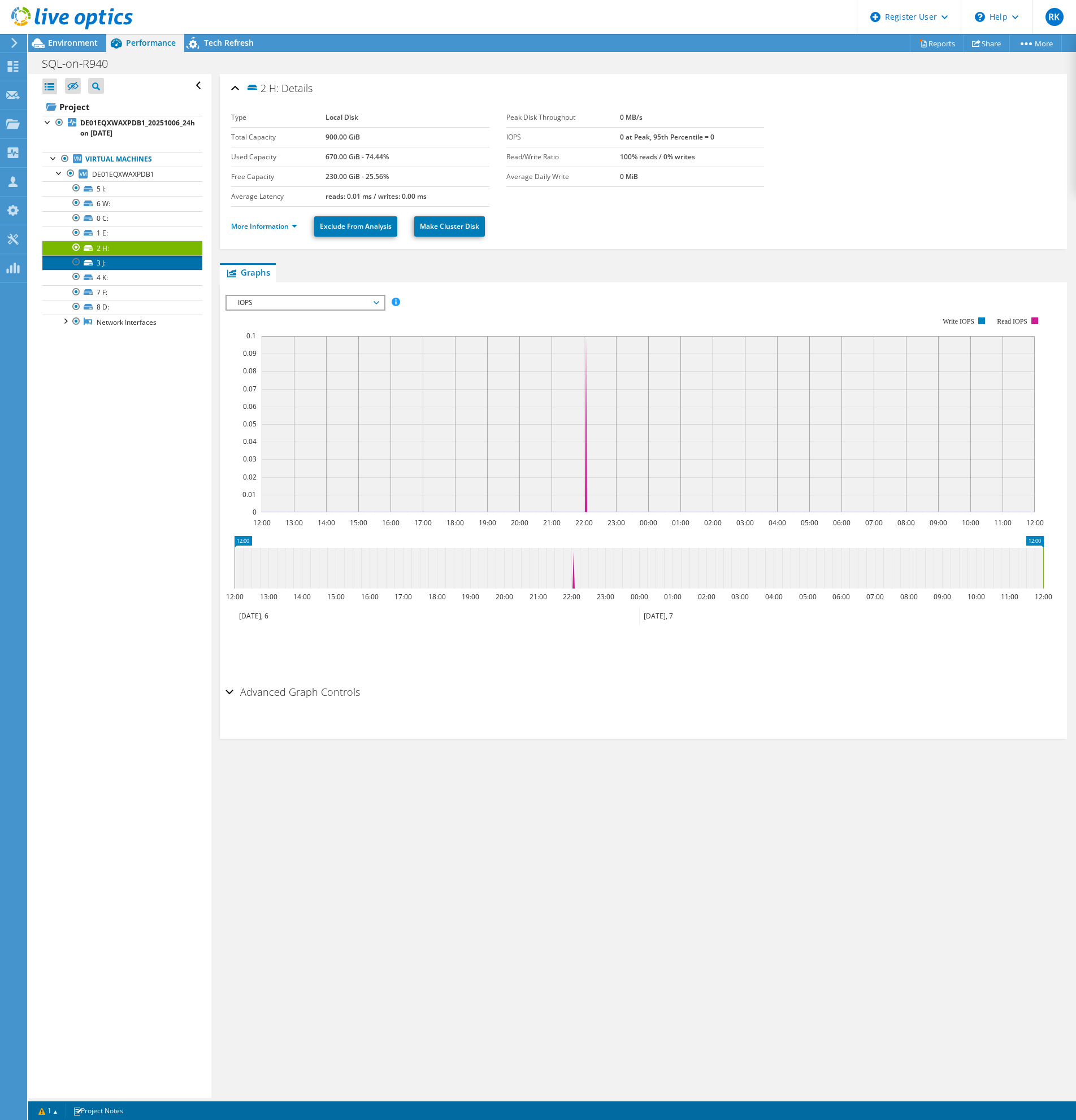
click at [112, 262] on link "3 J:" at bounding box center [122, 262] width 160 height 15
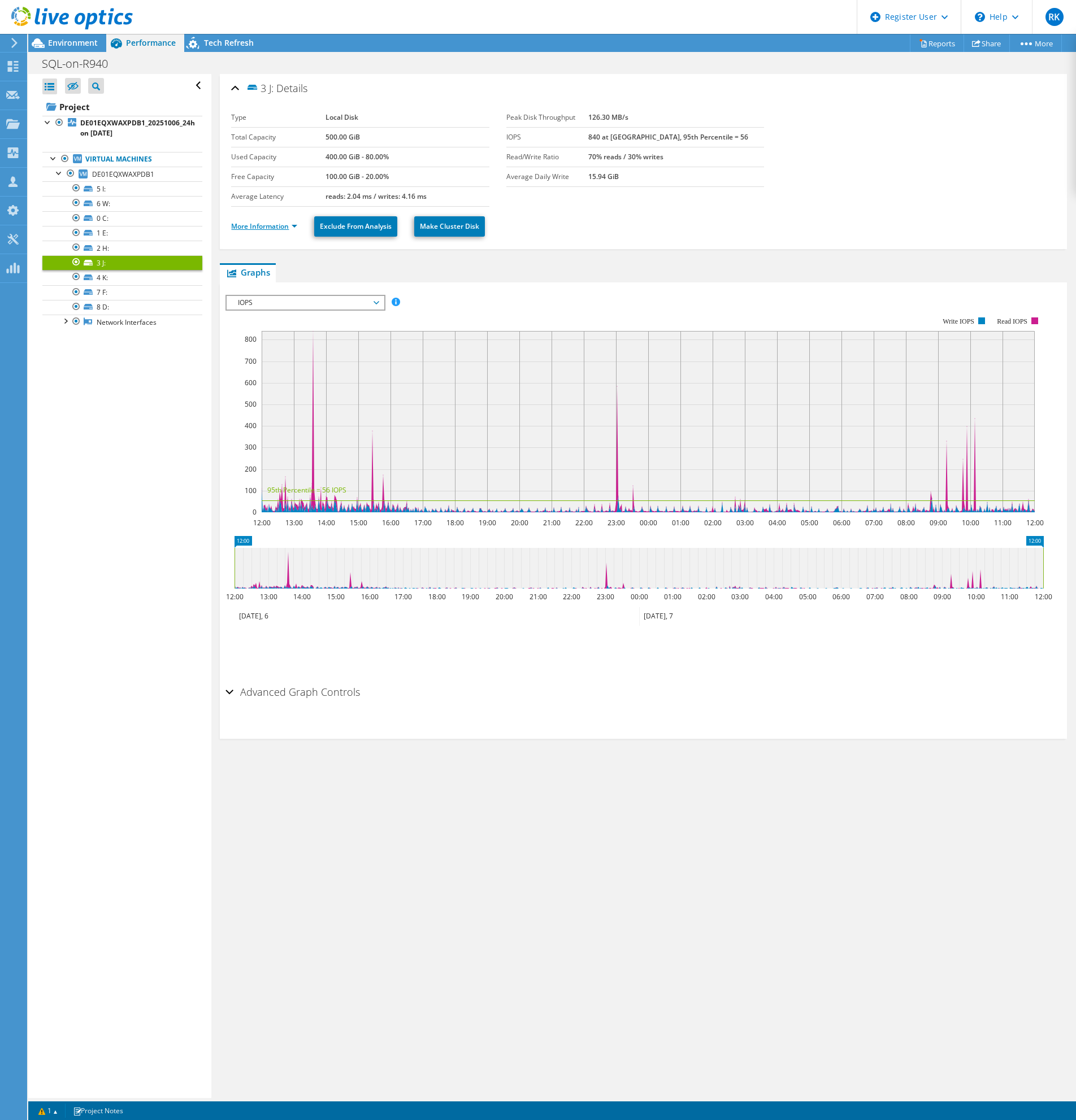
click at [257, 229] on link "More Information" at bounding box center [264, 226] width 66 height 10
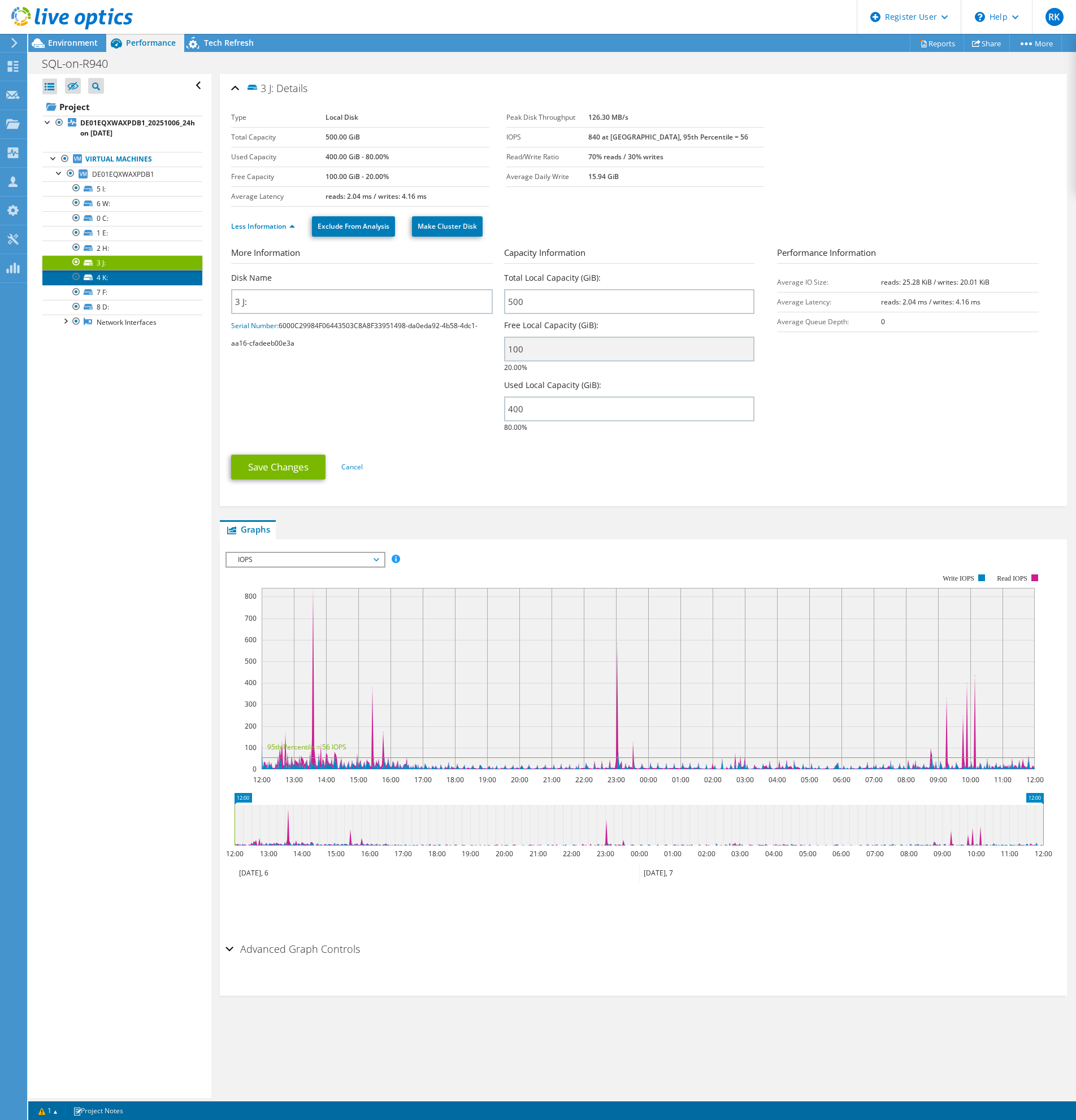
click at [126, 281] on link "4 K:" at bounding box center [122, 277] width 160 height 15
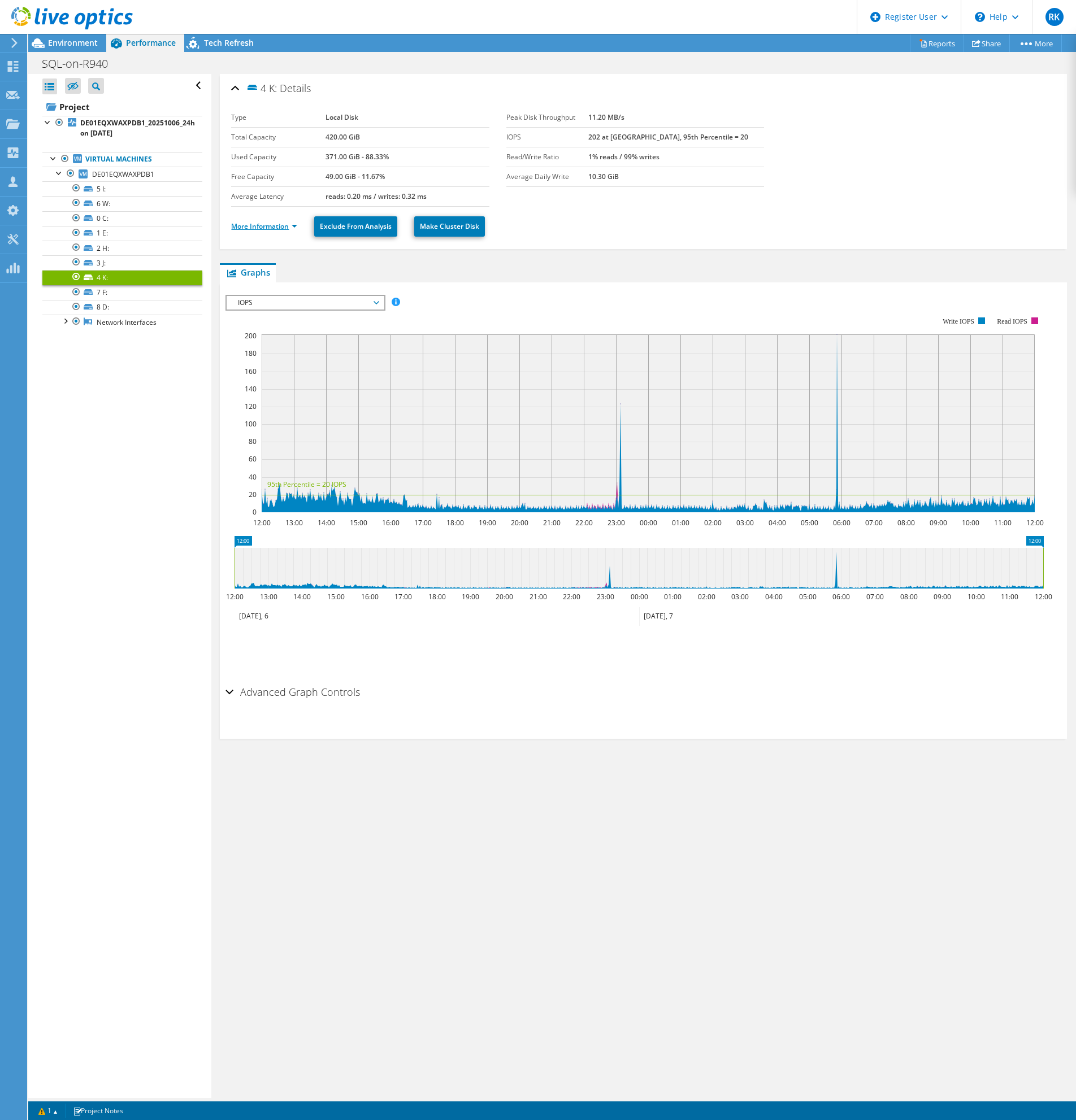
click at [262, 222] on link "More Information" at bounding box center [264, 226] width 66 height 10
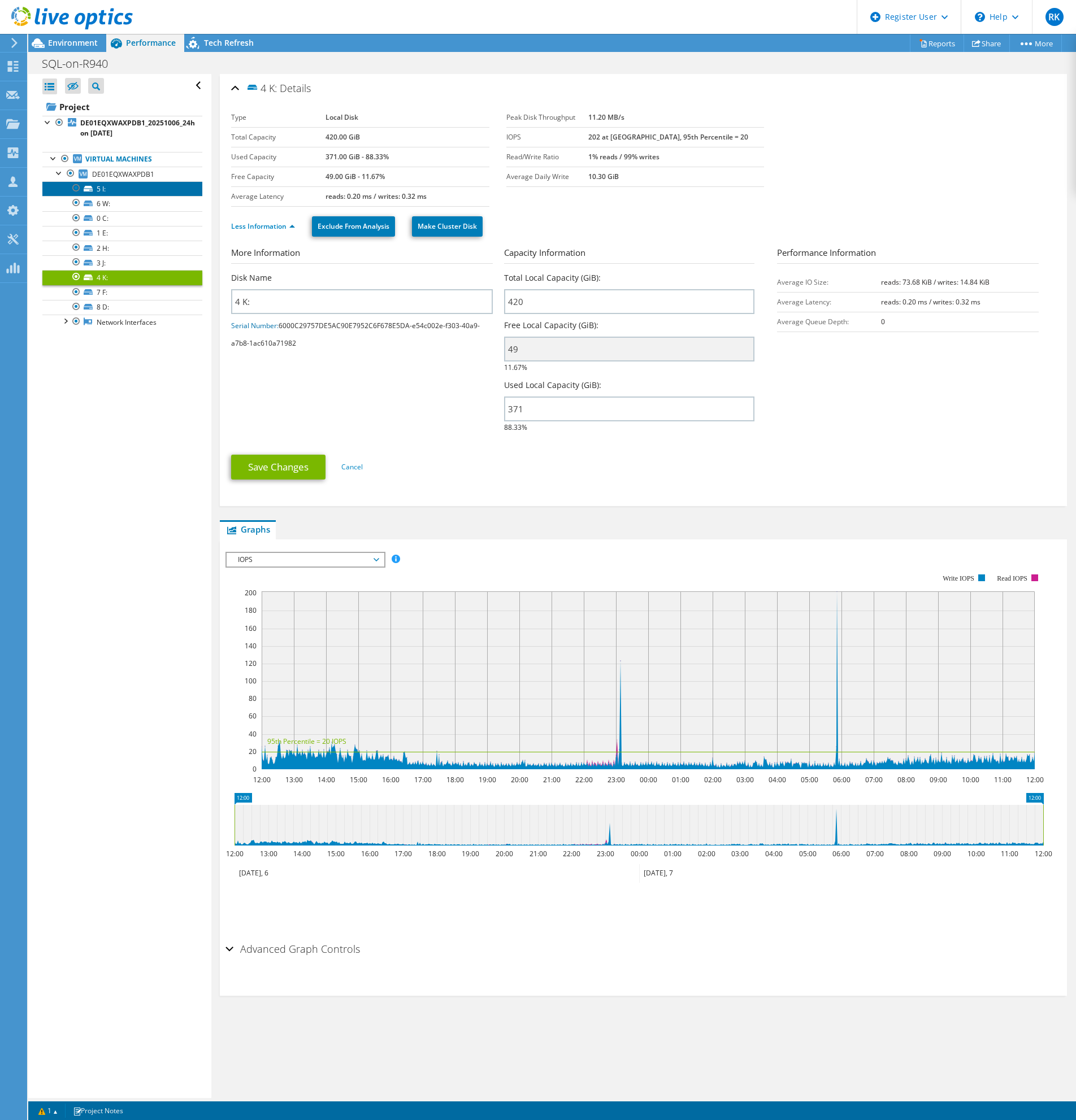
click at [143, 190] on link "5 I:" at bounding box center [122, 189] width 160 height 15
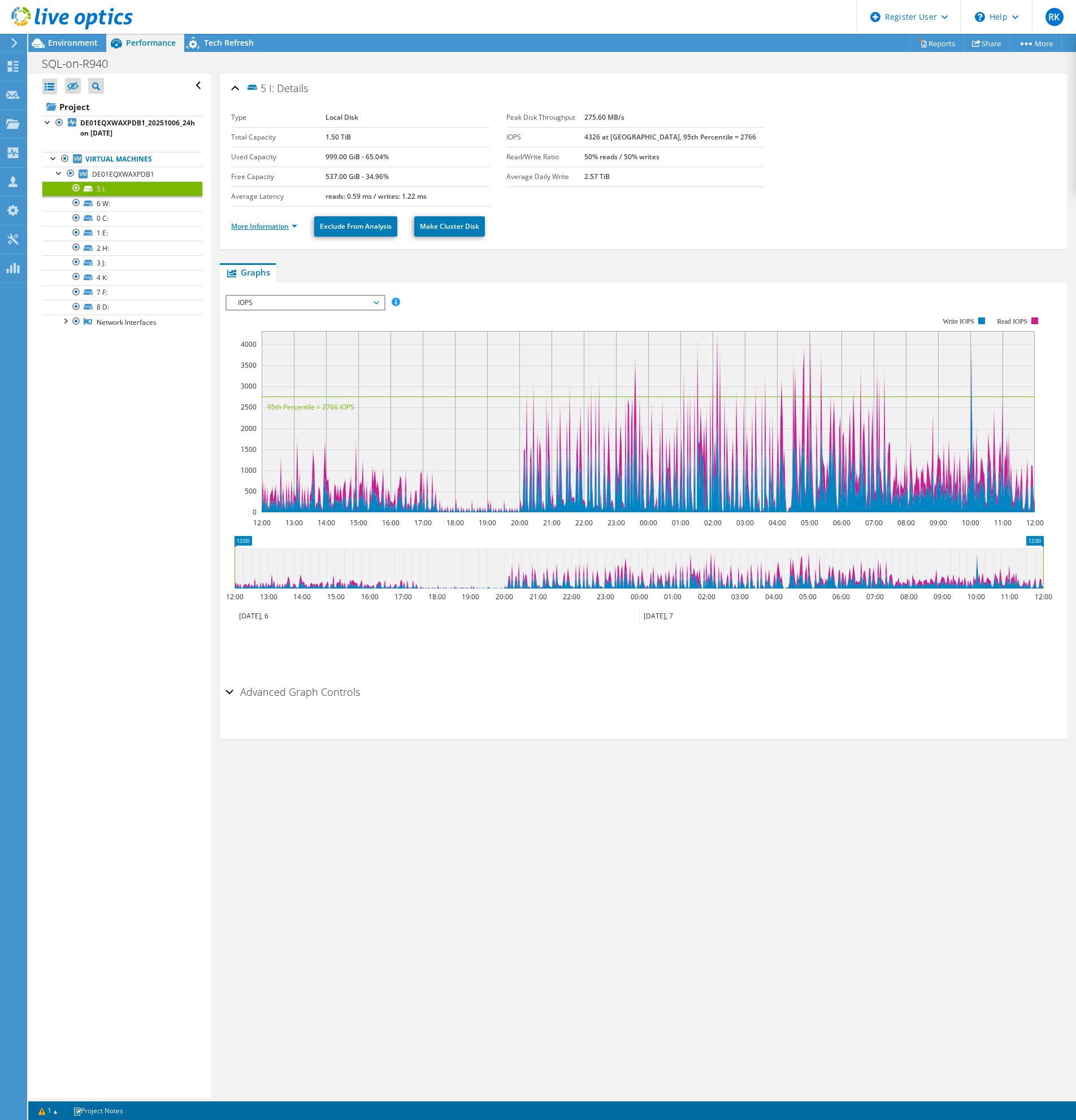
click at [236, 228] on link "More Information" at bounding box center [264, 226] width 66 height 10
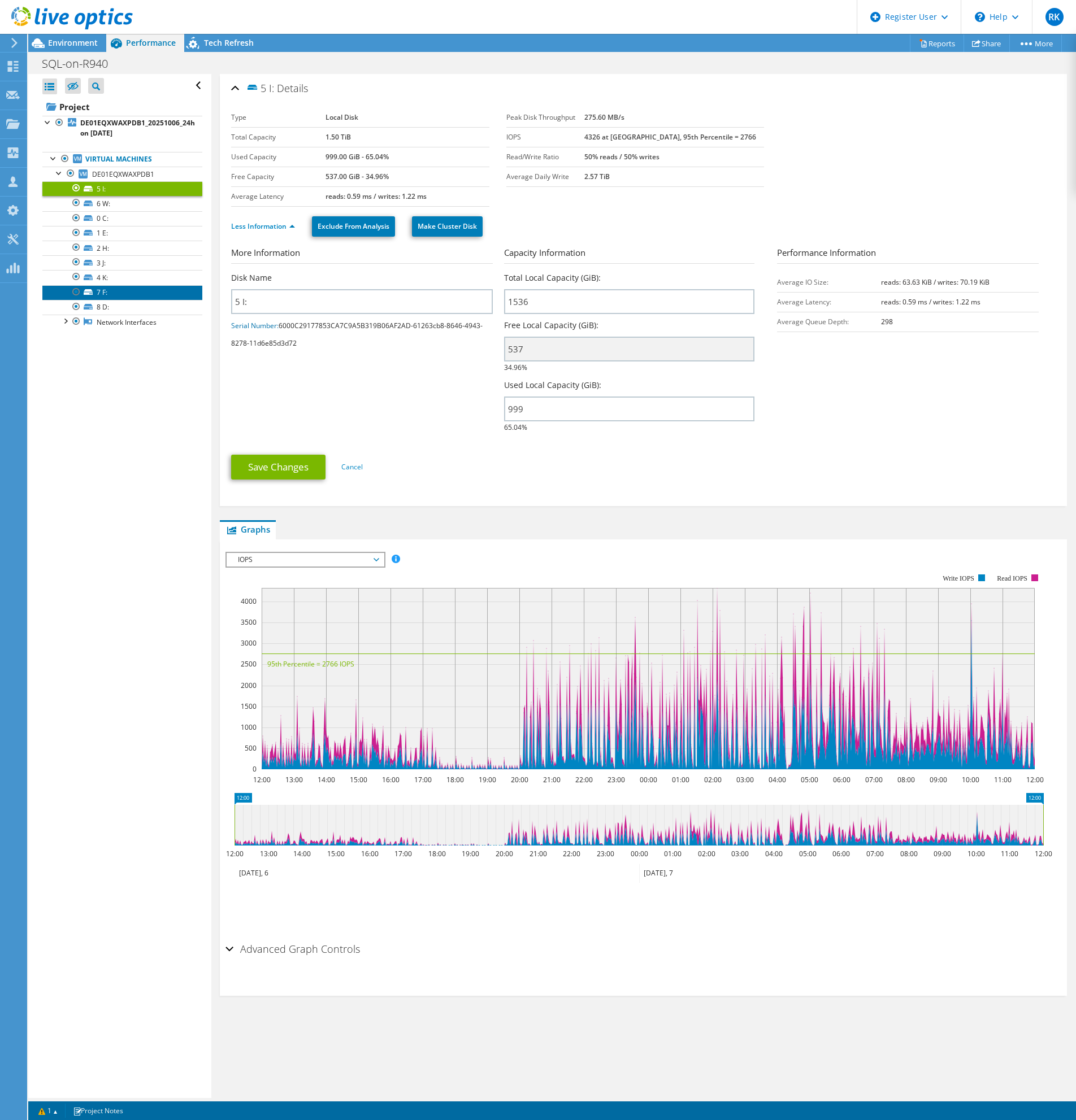
click at [121, 293] on link "7 F:" at bounding box center [122, 292] width 160 height 15
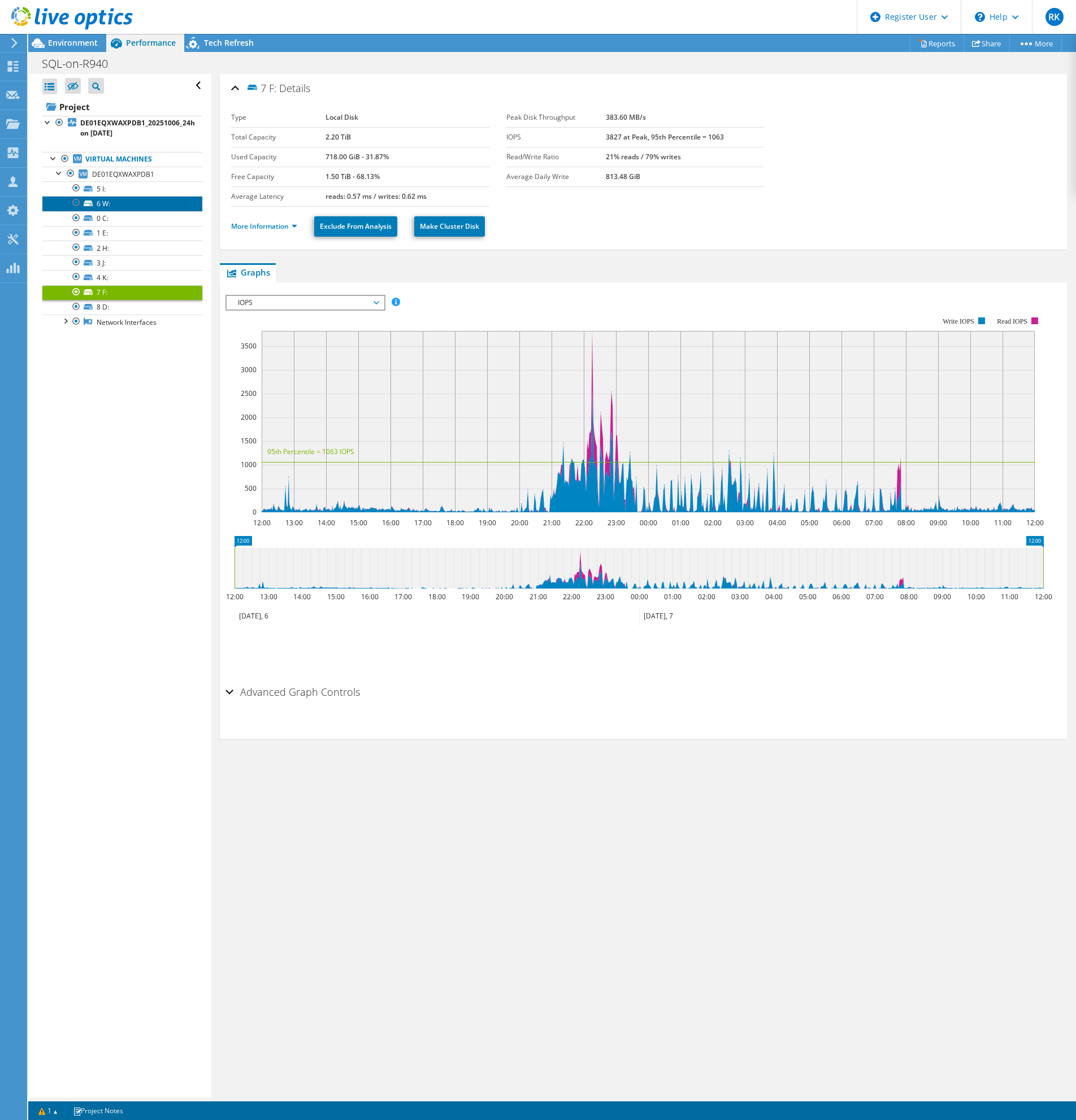
click at [115, 204] on link "6 W:" at bounding box center [122, 203] width 160 height 15
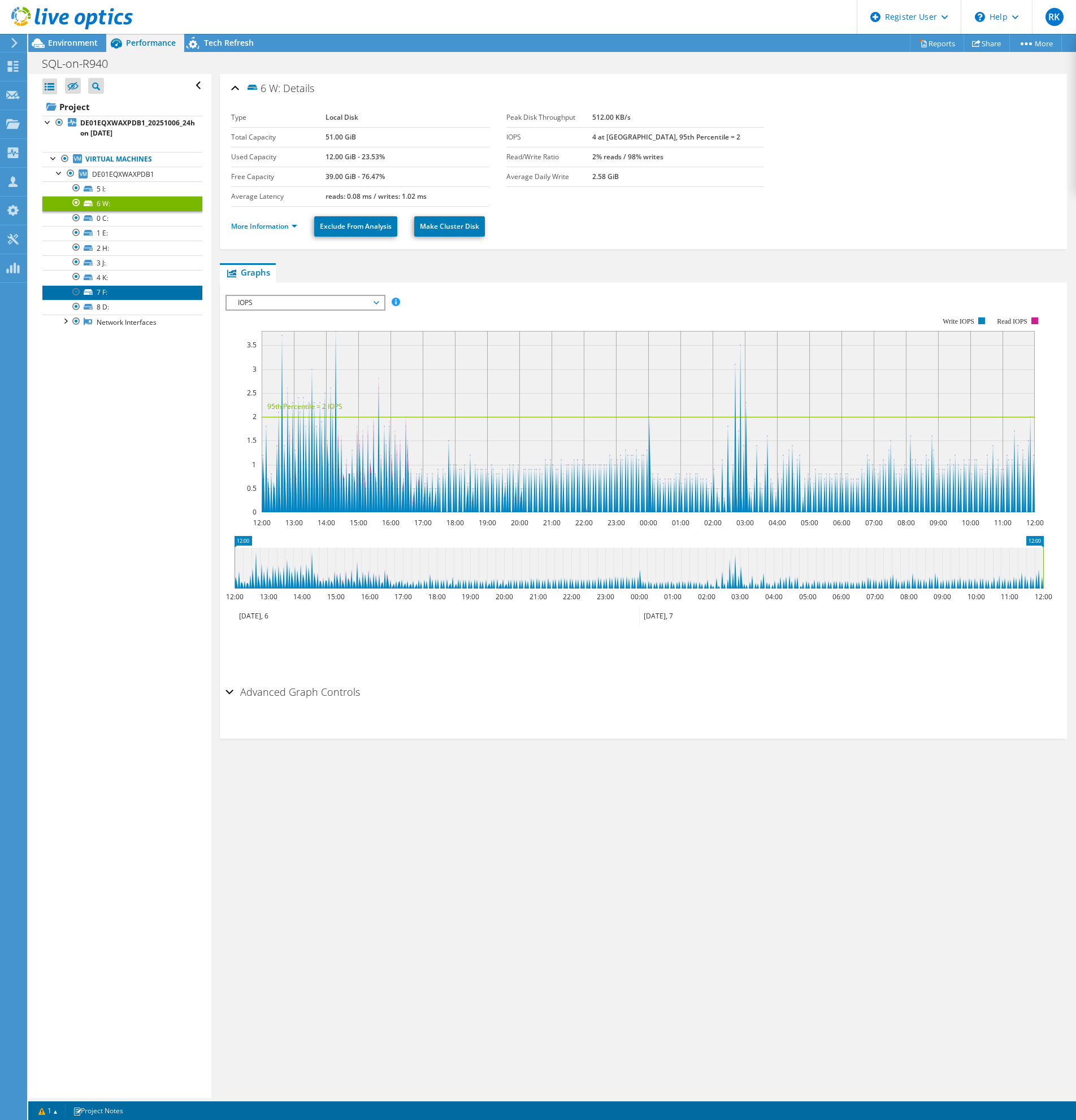
click at [132, 295] on link "7 F:" at bounding box center [122, 292] width 160 height 15
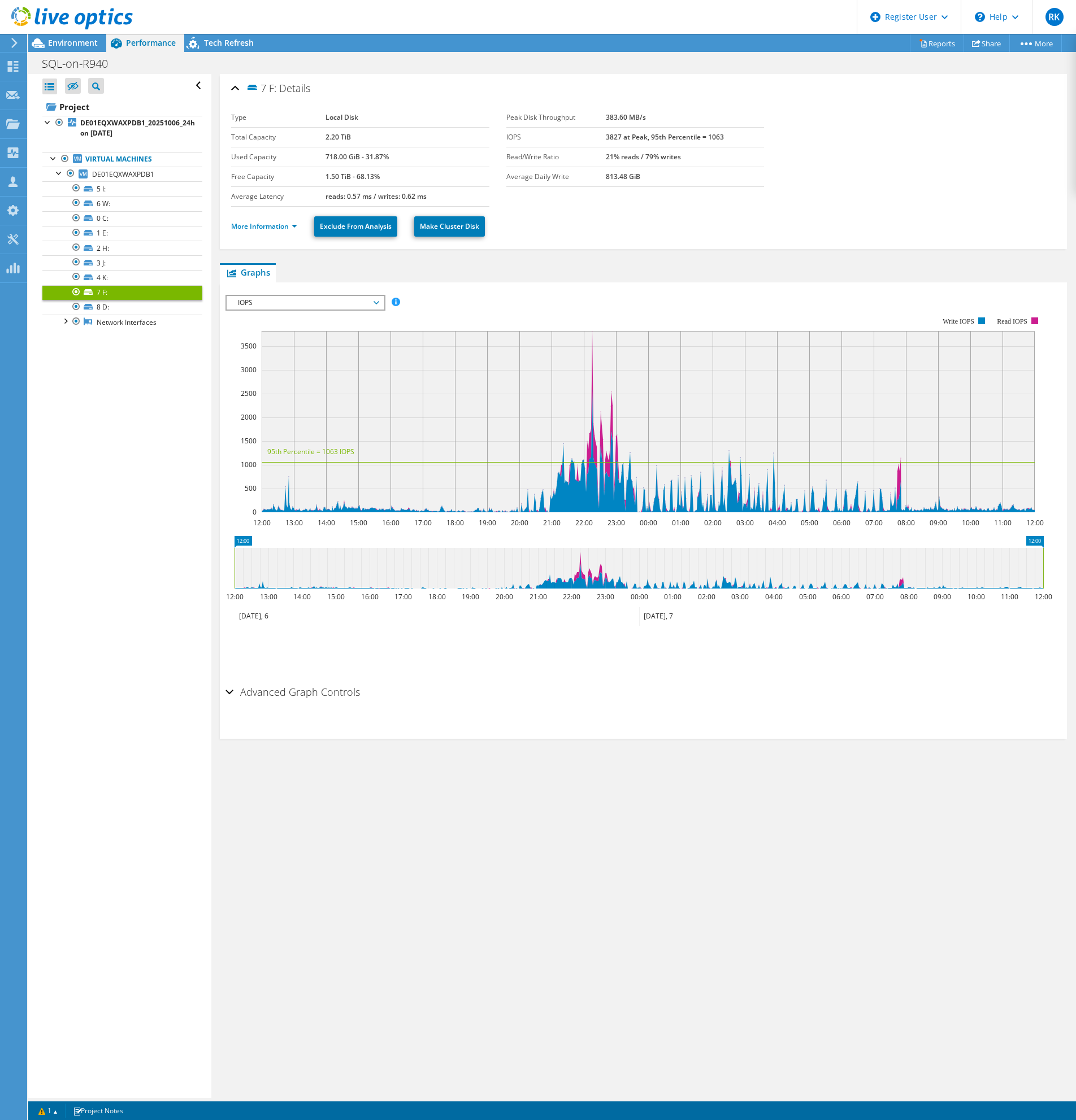
click at [290, 232] on li "More Information" at bounding box center [267, 226] width 73 height 12
click at [266, 230] on link "More Information" at bounding box center [264, 226] width 66 height 10
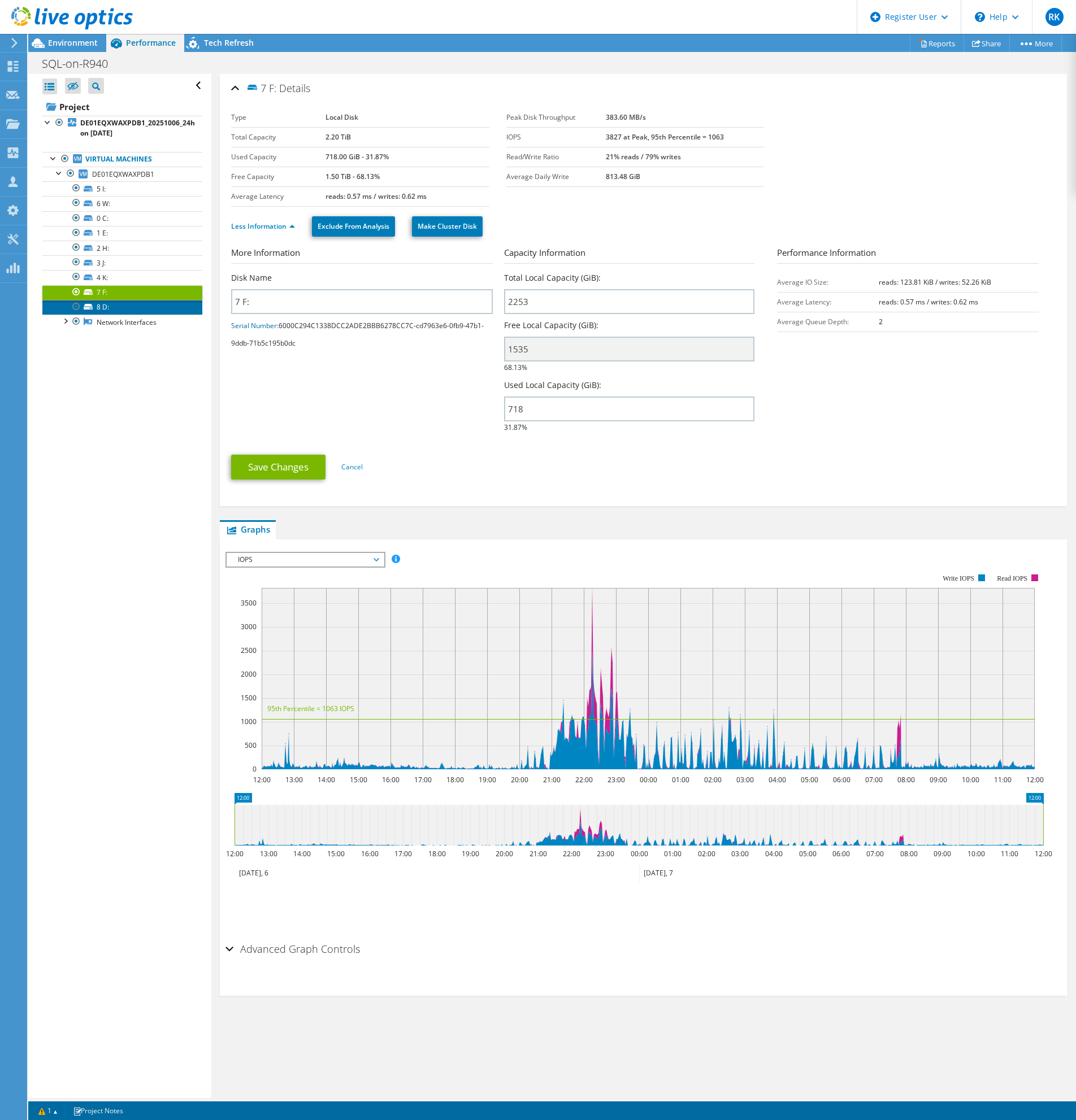
click at [161, 311] on link "8 D:" at bounding box center [122, 307] width 160 height 15
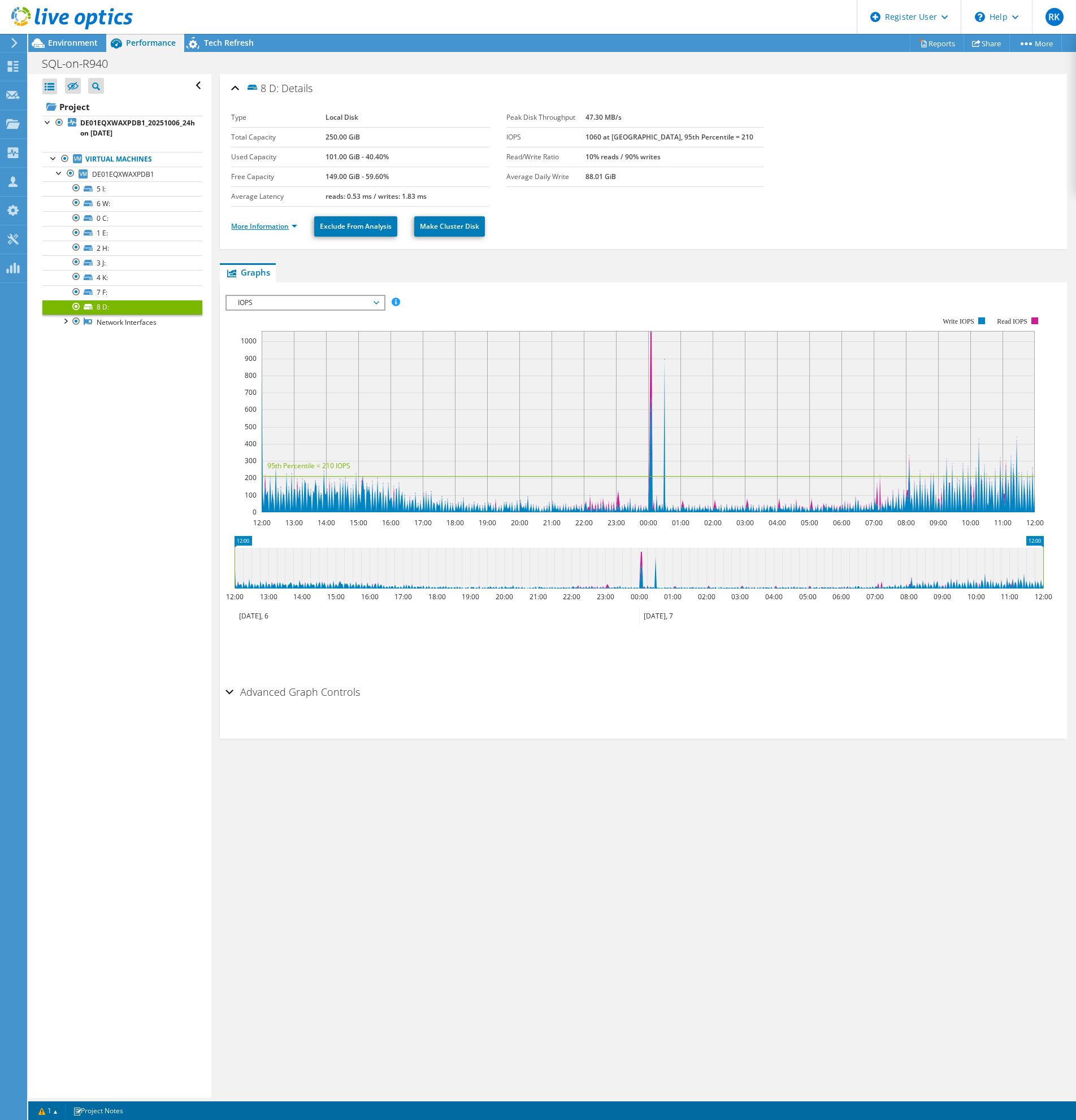
click at [244, 228] on link "More Information" at bounding box center [264, 226] width 66 height 10
